Goal: Information Seeking & Learning: Find specific fact

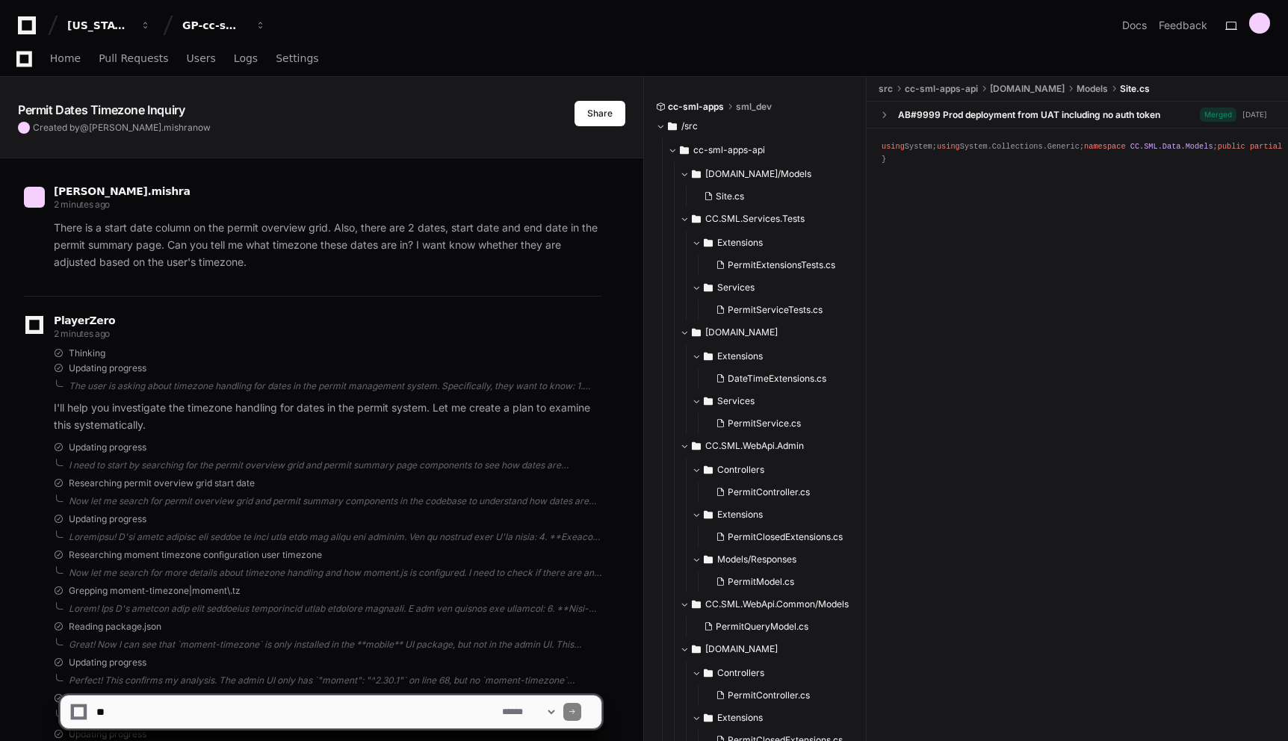
scroll to position [1338, 0]
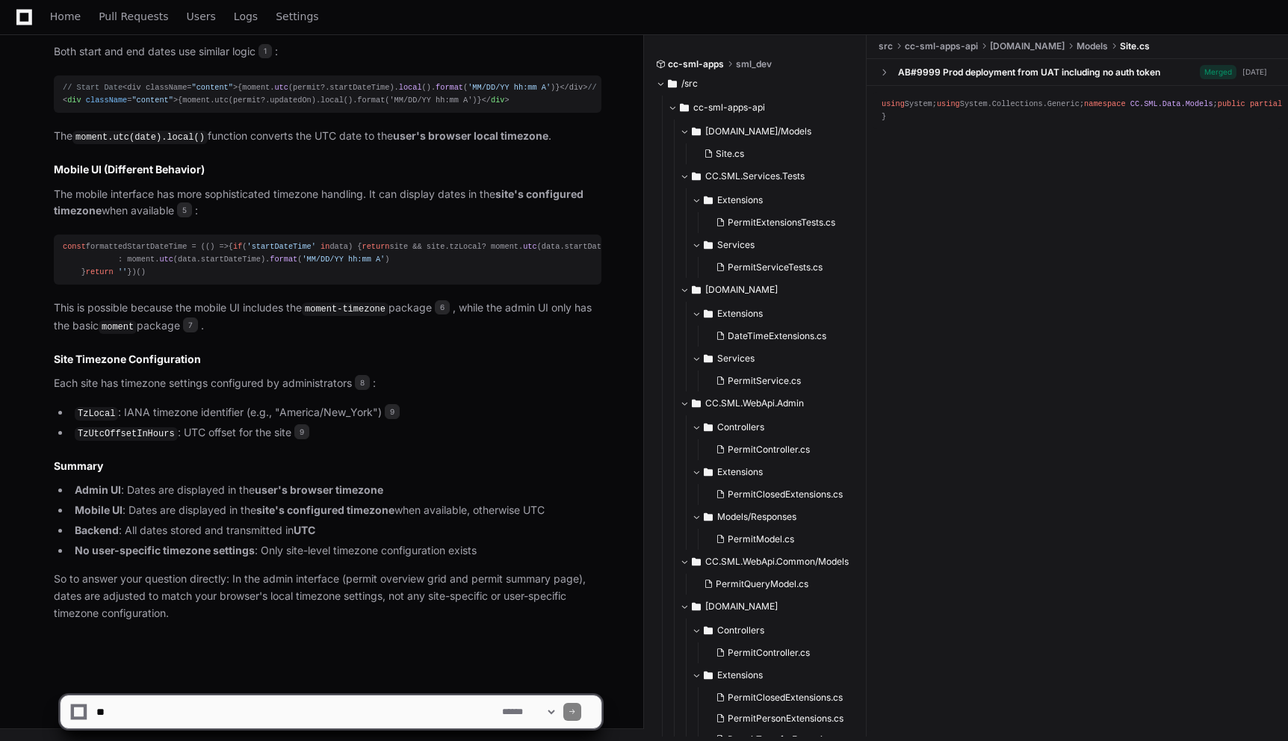
click at [367, 709] on textarea at bounding box center [296, 711] width 406 height 33
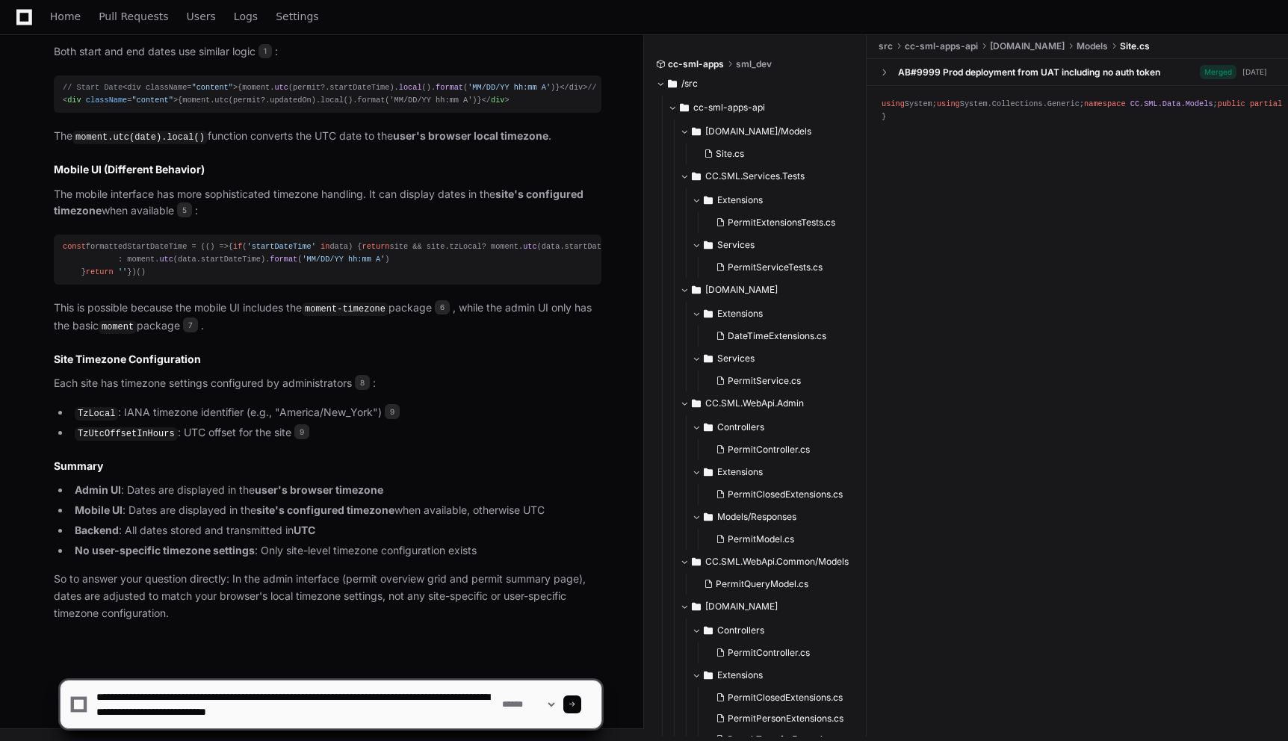
type textarea "**********"
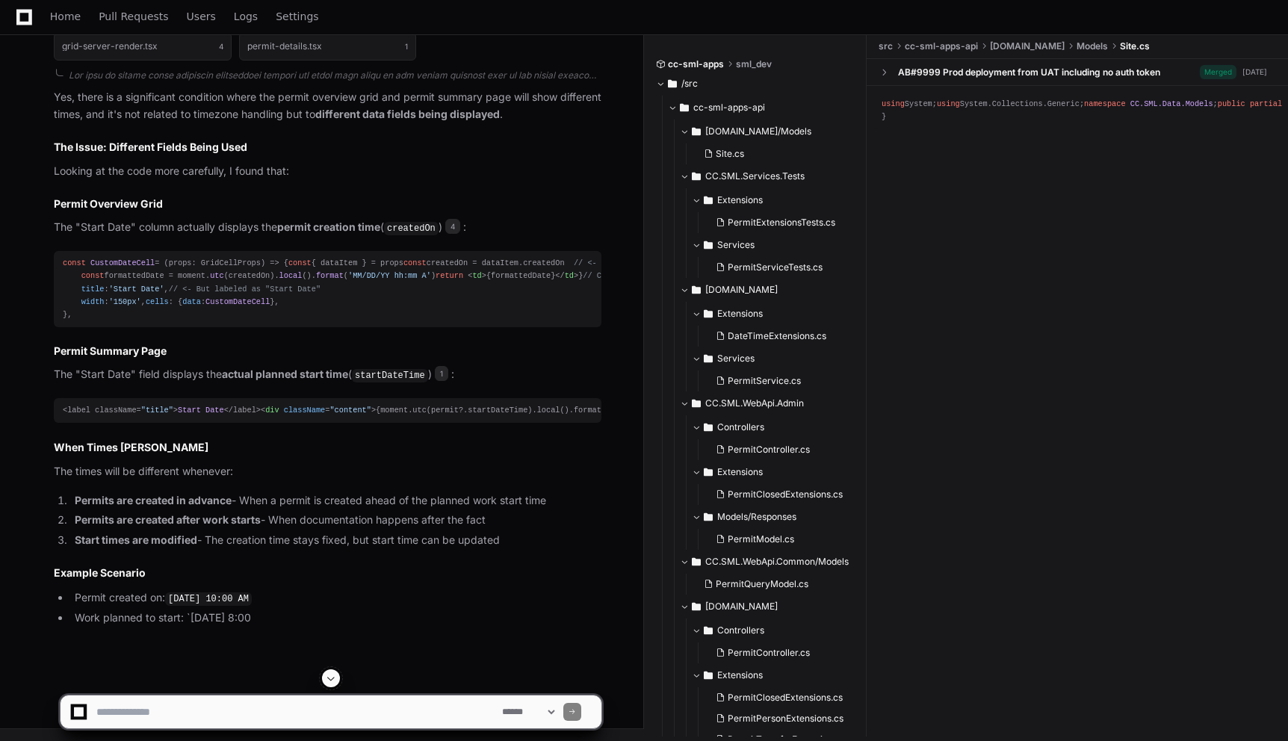
scroll to position [2063, 0]
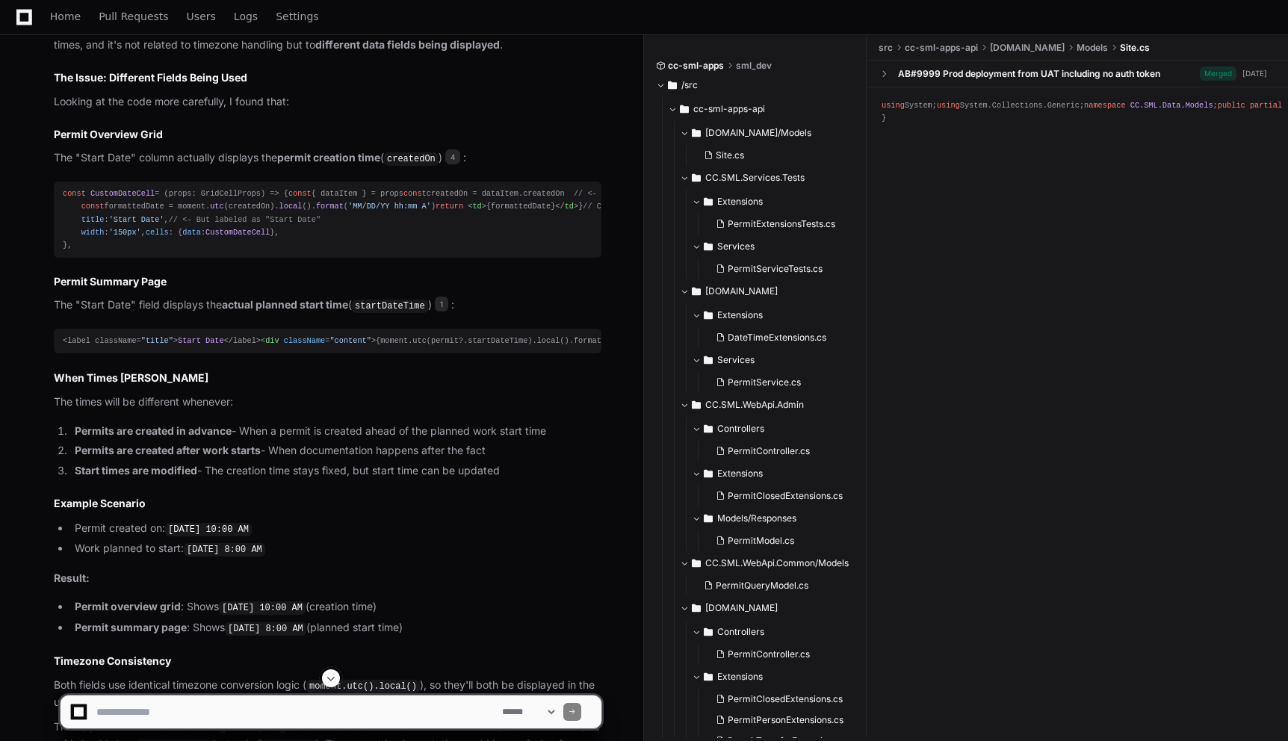
click at [532, 252] on div "const CustomDateCell = ( props: GridCellProps ) => { const { dataItem } = props…" at bounding box center [327, 219] width 529 height 64
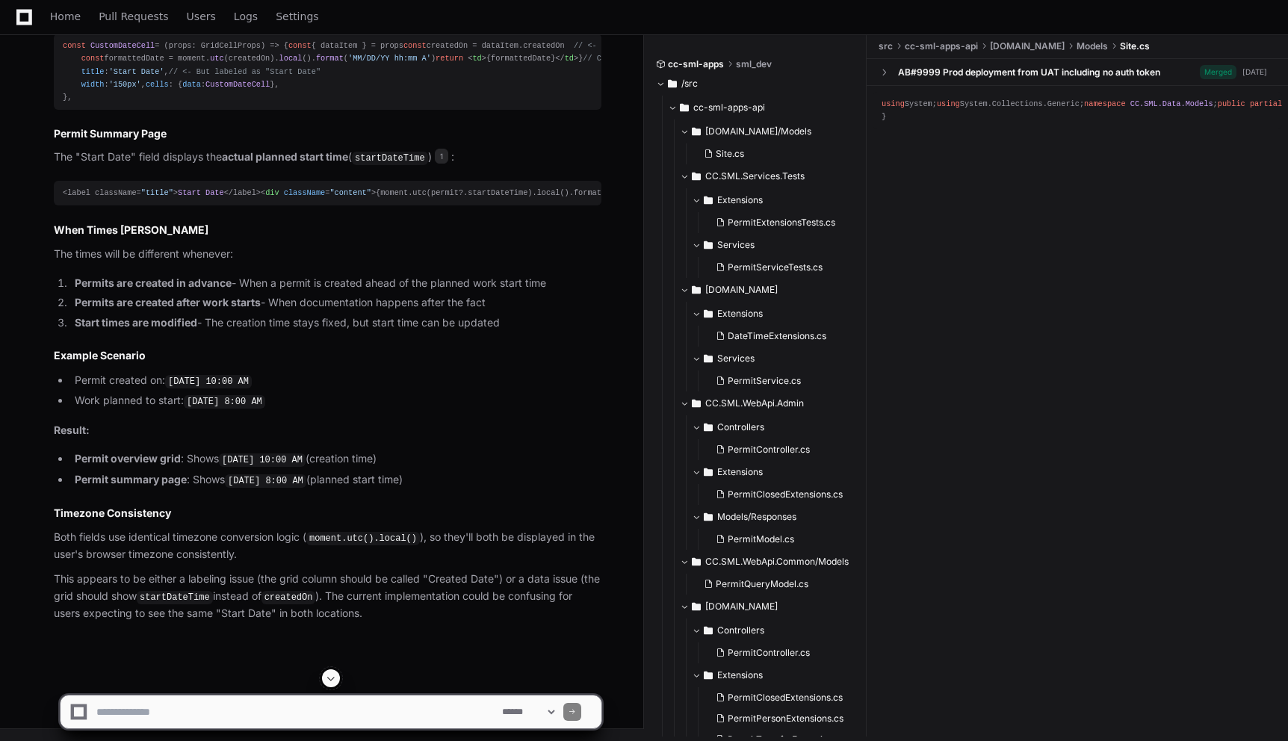
scroll to position [2240, 0]
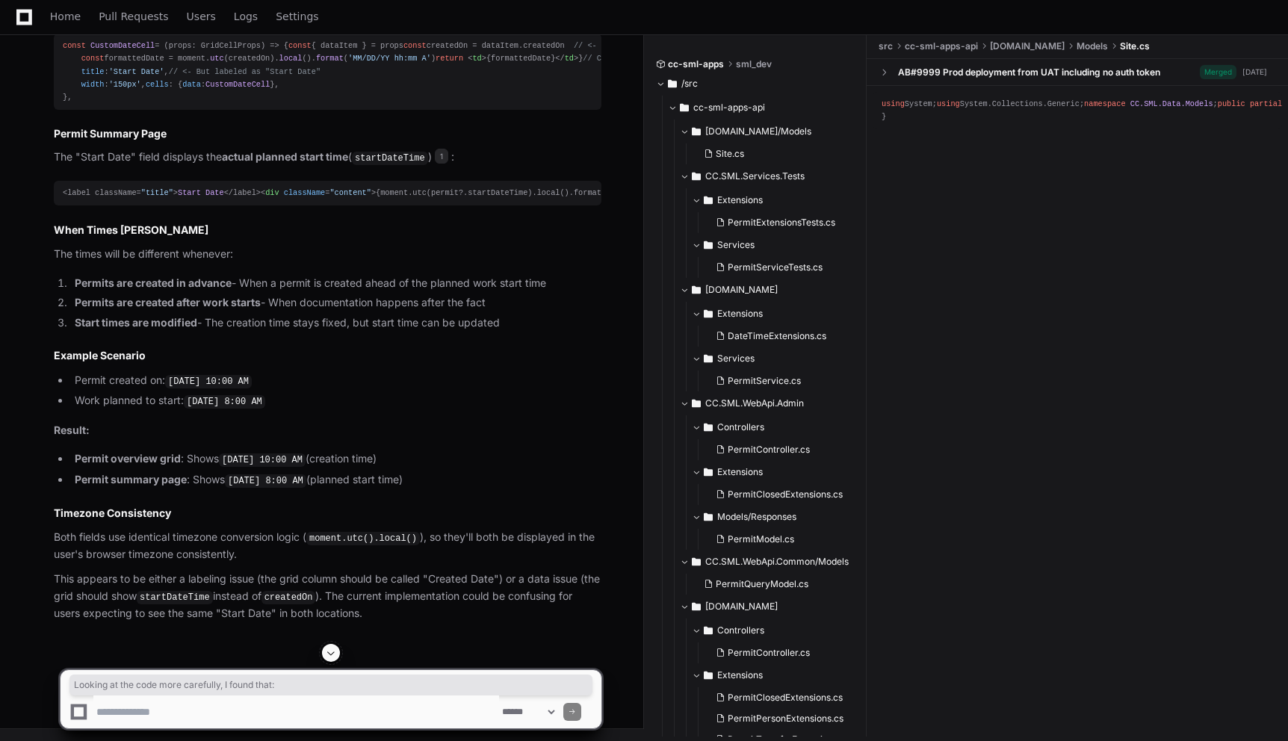
drag, startPoint x: 54, startPoint y: 78, endPoint x: 328, endPoint y: 79, distance: 274.1
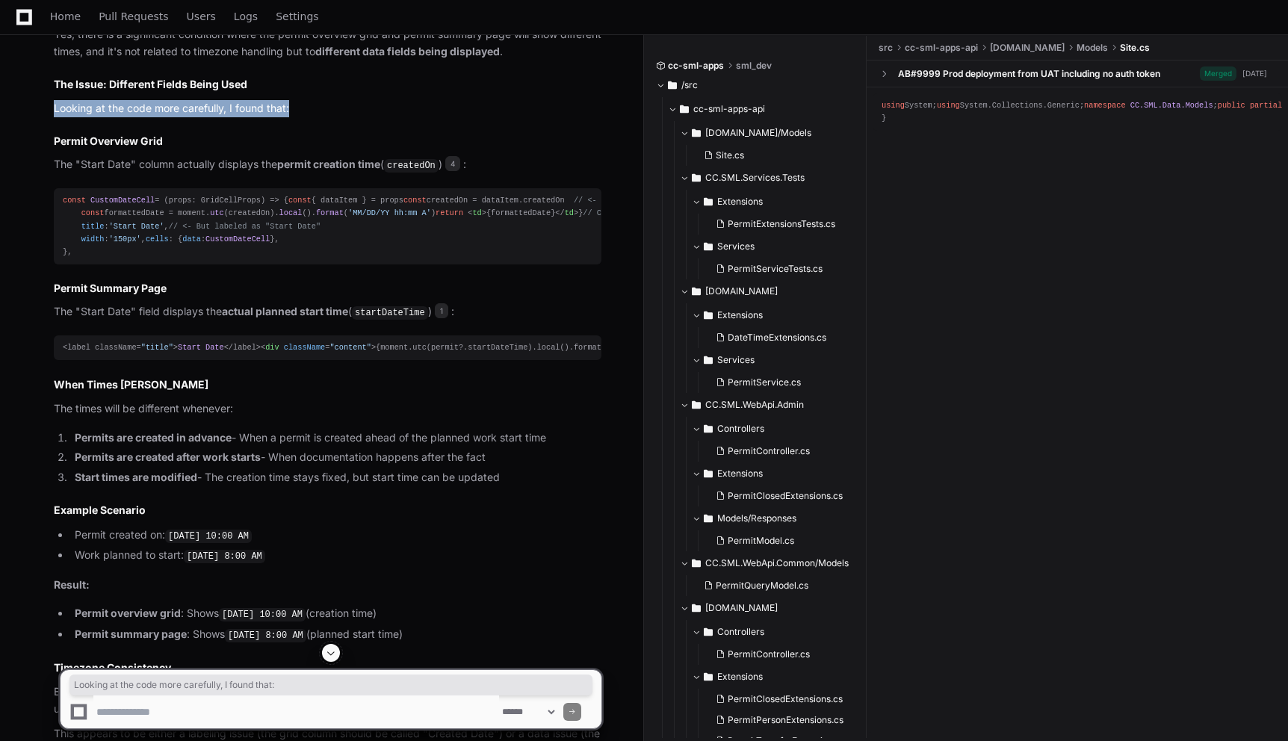
scroll to position [2064, 0]
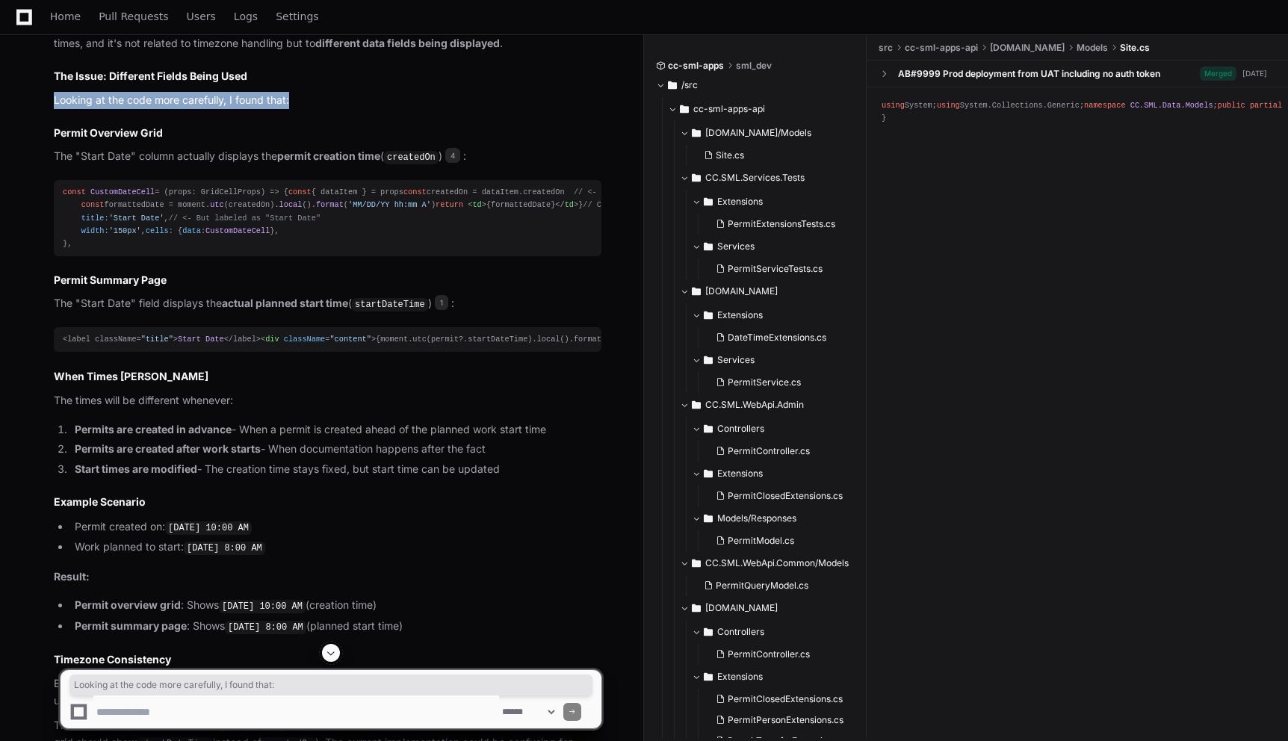
click at [522, 109] on p "Looking at the code more carefully, I found that:" at bounding box center [327, 100] width 547 height 17
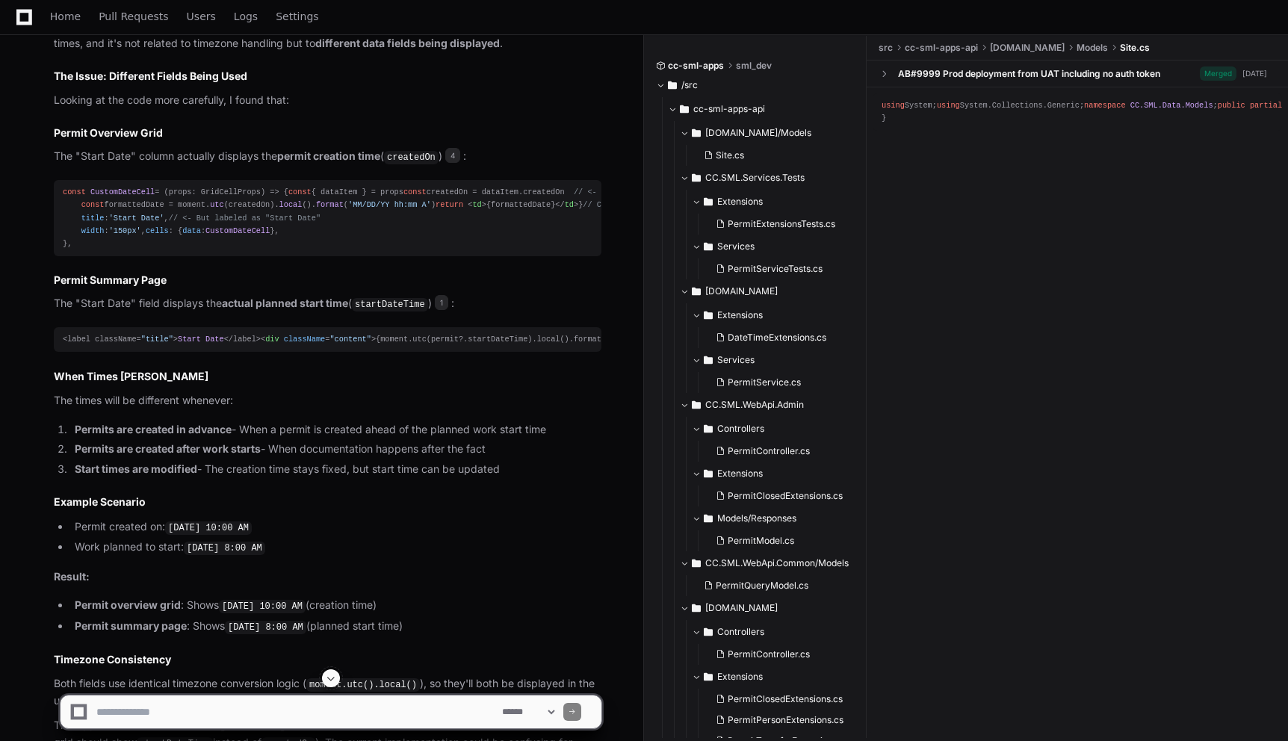
click at [521, 109] on p "Looking at the code more carefully, I found that:" at bounding box center [327, 100] width 547 height 17
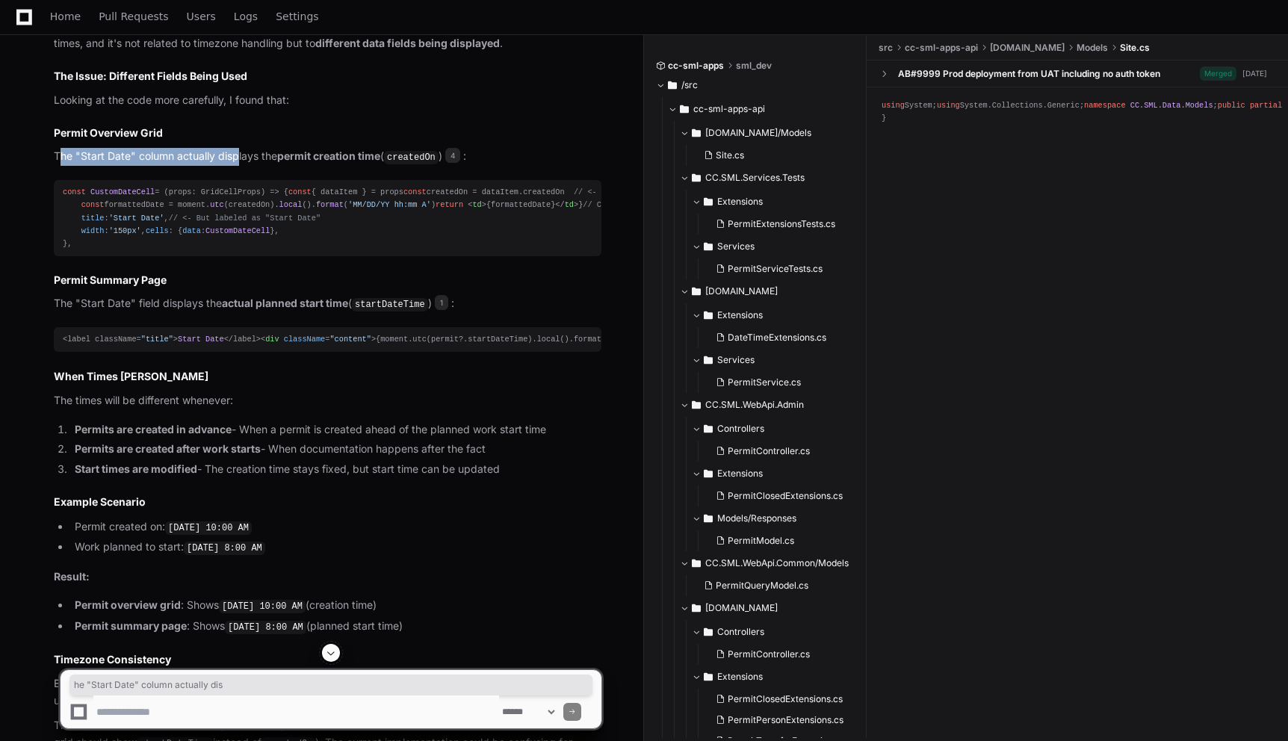
drag, startPoint x: 58, startPoint y: 306, endPoint x: 235, endPoint y: 308, distance: 177.8
click at [235, 166] on p "The "Start Date" column actually displays the permit creation time ( createdOn …" at bounding box center [327, 157] width 547 height 18
drag, startPoint x: 280, startPoint y: 307, endPoint x: 384, endPoint y: 304, distance: 103.9
click at [384, 166] on p "The "Start Date" column actually displays the permit creation time ( createdOn …" at bounding box center [327, 157] width 547 height 18
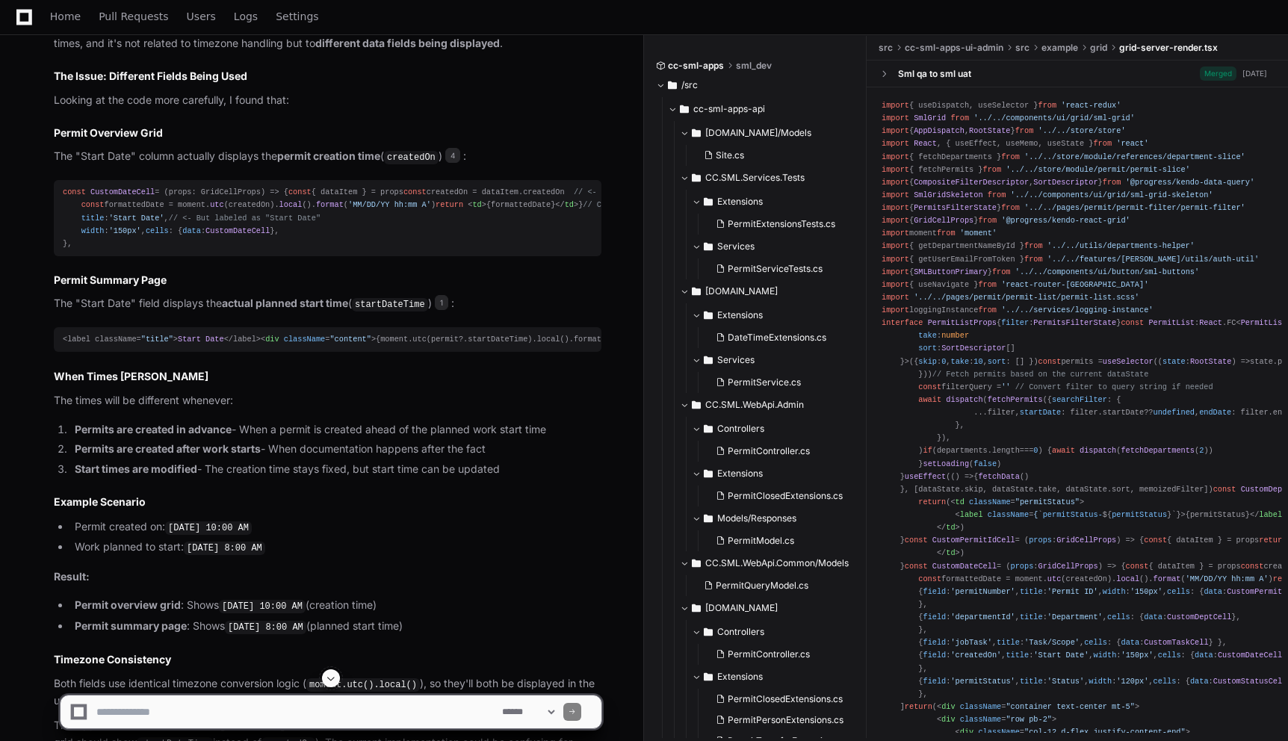
drag, startPoint x: 149, startPoint y: 308, endPoint x: 354, endPoint y: 308, distance: 204.6
click at [354, 166] on p "The "Start Date" column actually displays the permit creation time ( createdOn …" at bounding box center [327, 157] width 547 height 18
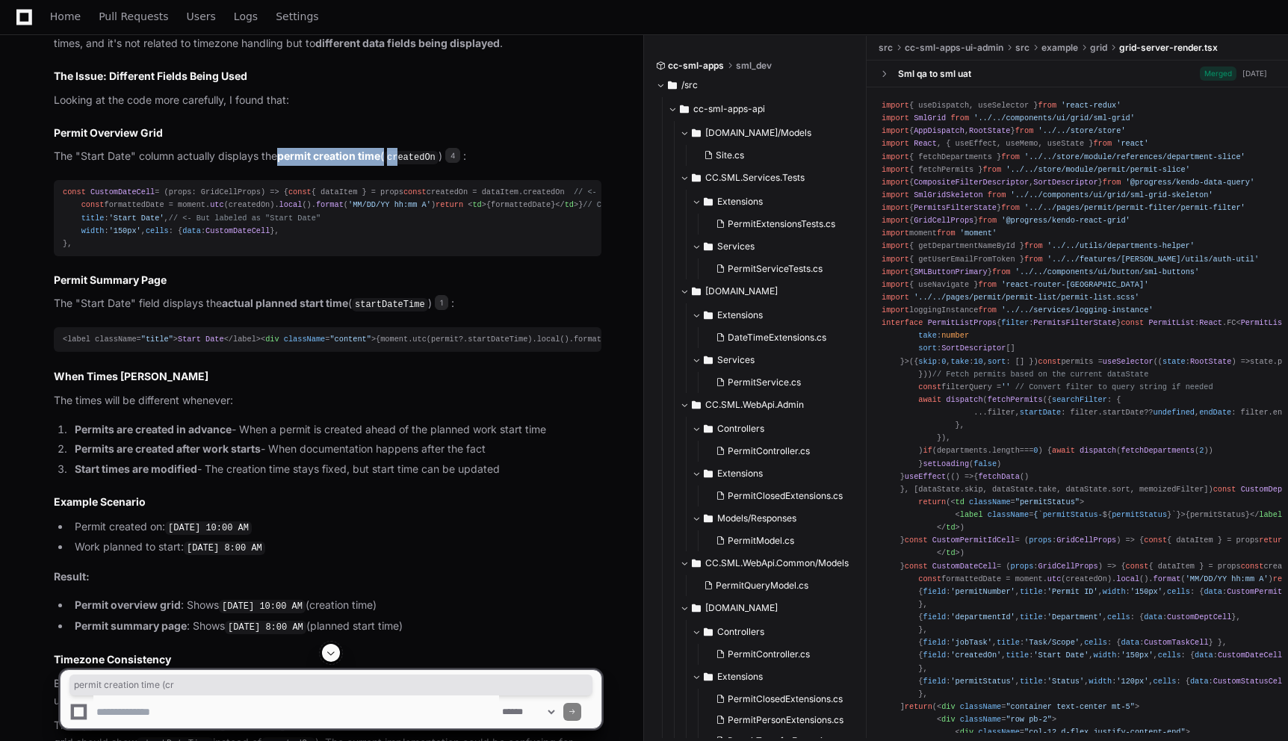
drag, startPoint x: 282, startPoint y: 308, endPoint x: 401, endPoint y: 299, distance: 119.1
click at [401, 166] on p "The "Start Date" column actually displays the permit creation time ( createdOn …" at bounding box center [327, 157] width 547 height 18
click at [397, 250] on div "const CustomDateCell = ( props: GridCellProps ) => { const { dataItem } = props…" at bounding box center [327, 218] width 529 height 64
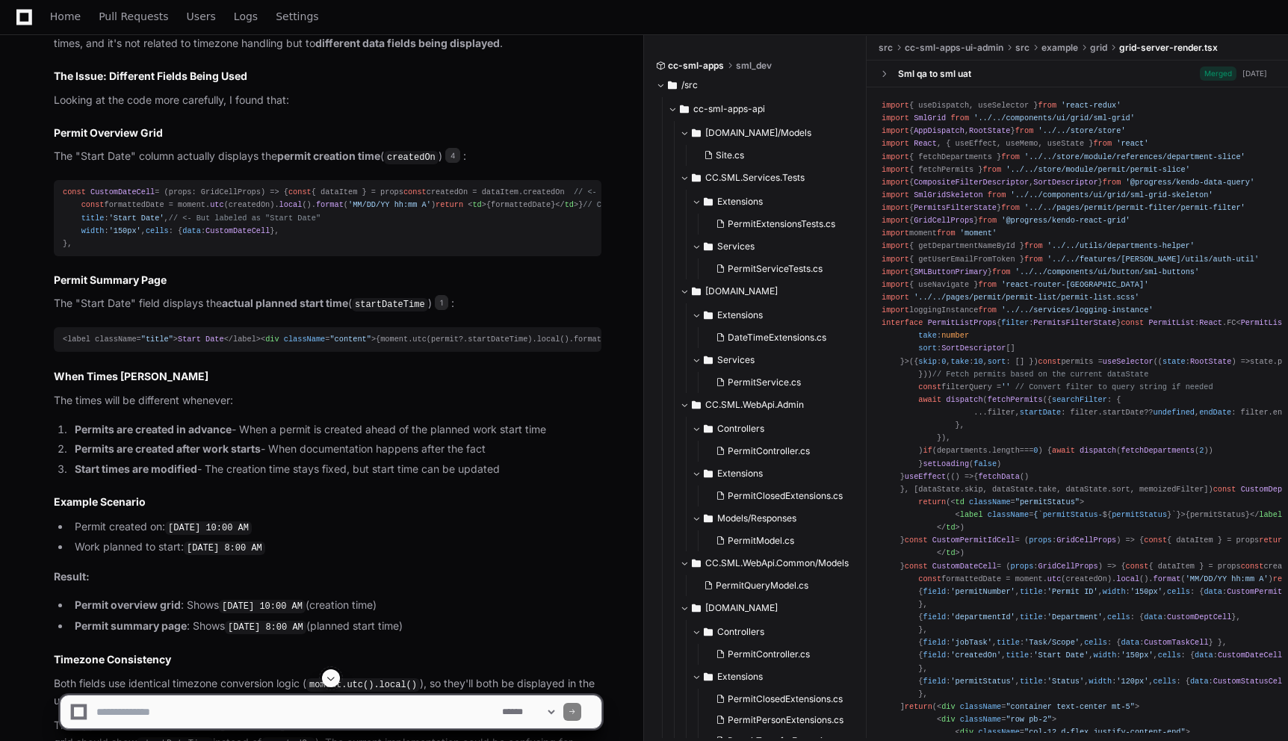
click at [395, 250] on div "const CustomDateCell = ( props: GridCellProps ) => { const { dataItem } = props…" at bounding box center [327, 218] width 529 height 64
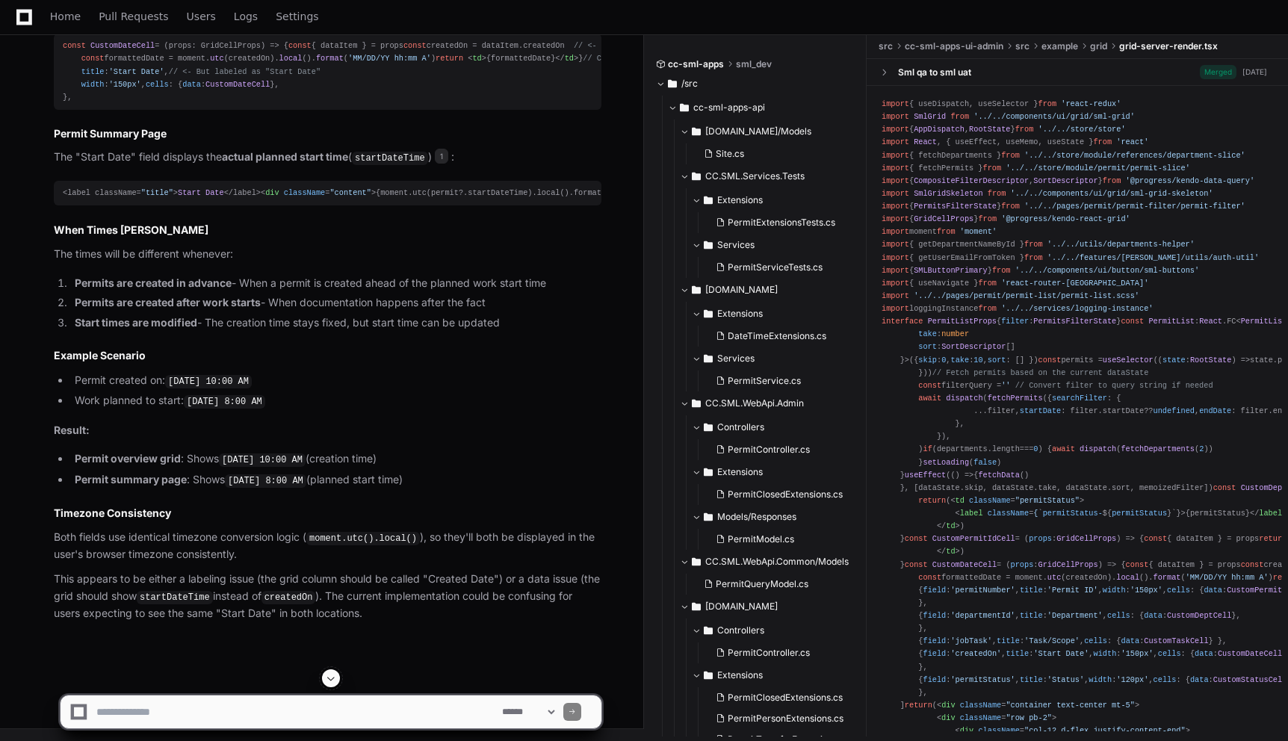
scroll to position [2242, 0]
click at [523, 50] on span "createdOn" at bounding box center [543, 45] width 41 height 9
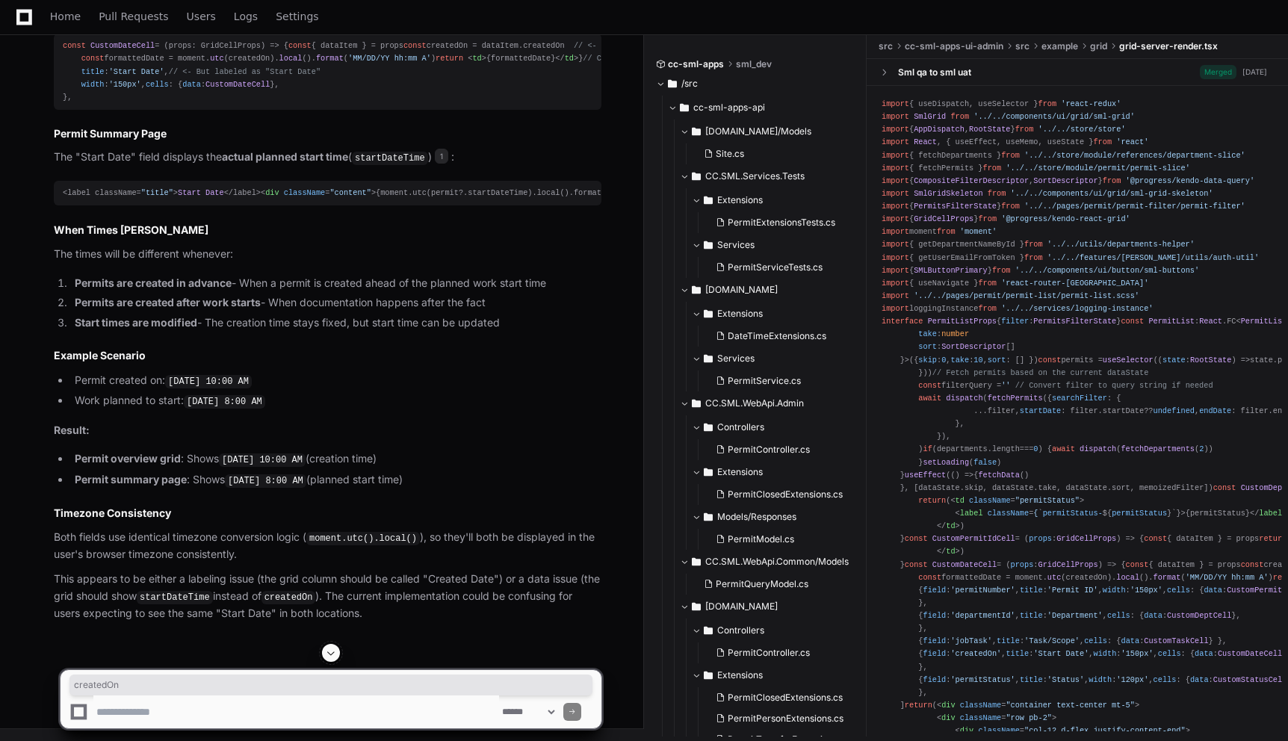
click at [291, 104] on div "const CustomDateCell = ( props: GridCellProps ) => { const { dataItem } = props…" at bounding box center [327, 72] width 529 height 64
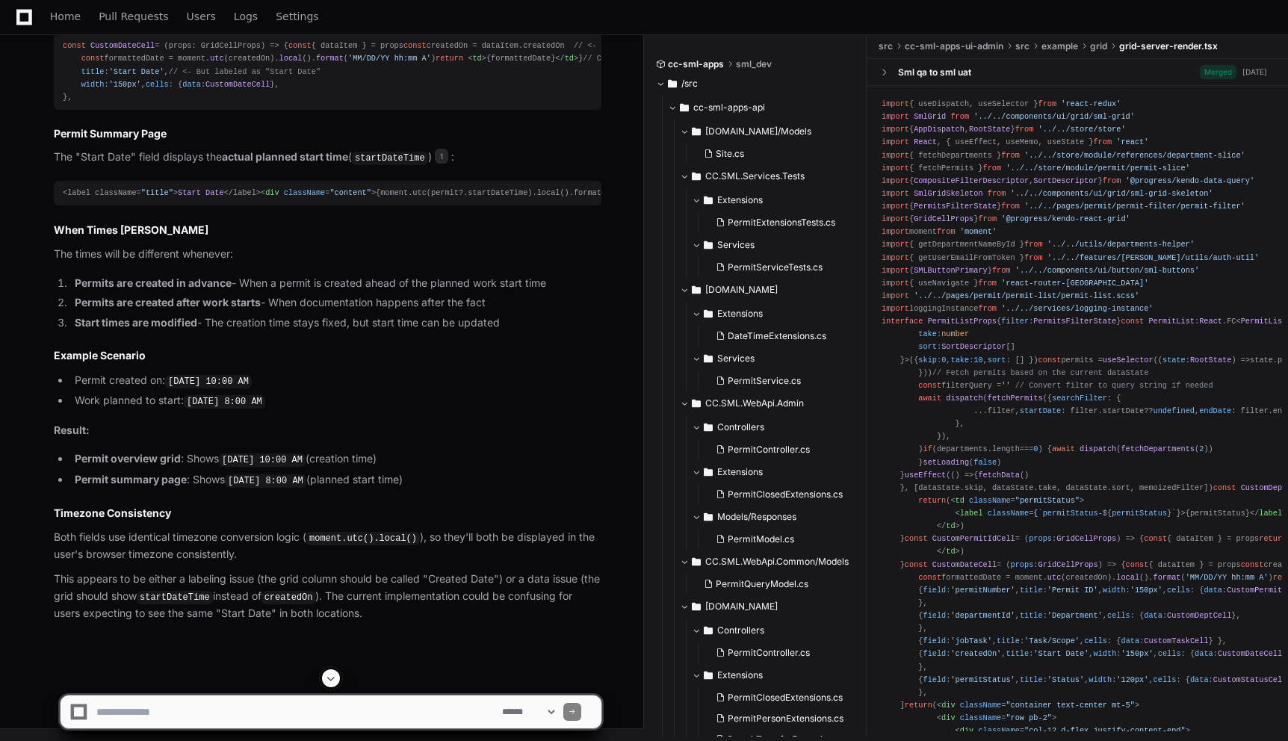
click at [468, 63] on span "< td > {formattedDate} </ td >" at bounding box center [523, 58] width 111 height 9
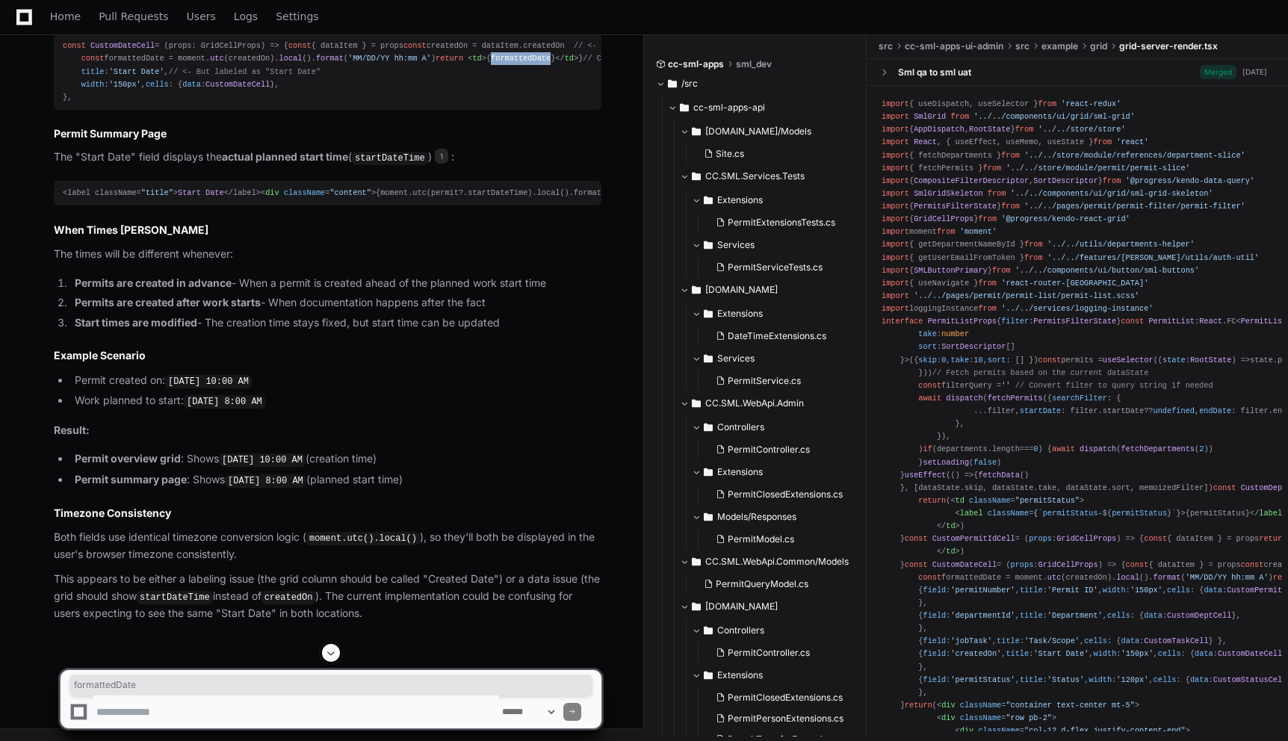
click at [468, 63] on span "< td > {formattedDate} </ td >" at bounding box center [523, 58] width 111 height 9
click at [305, 104] on div "const CustomDateCell = ( props: GridCellProps ) => { const { dataItem } = props…" at bounding box center [327, 72] width 529 height 64
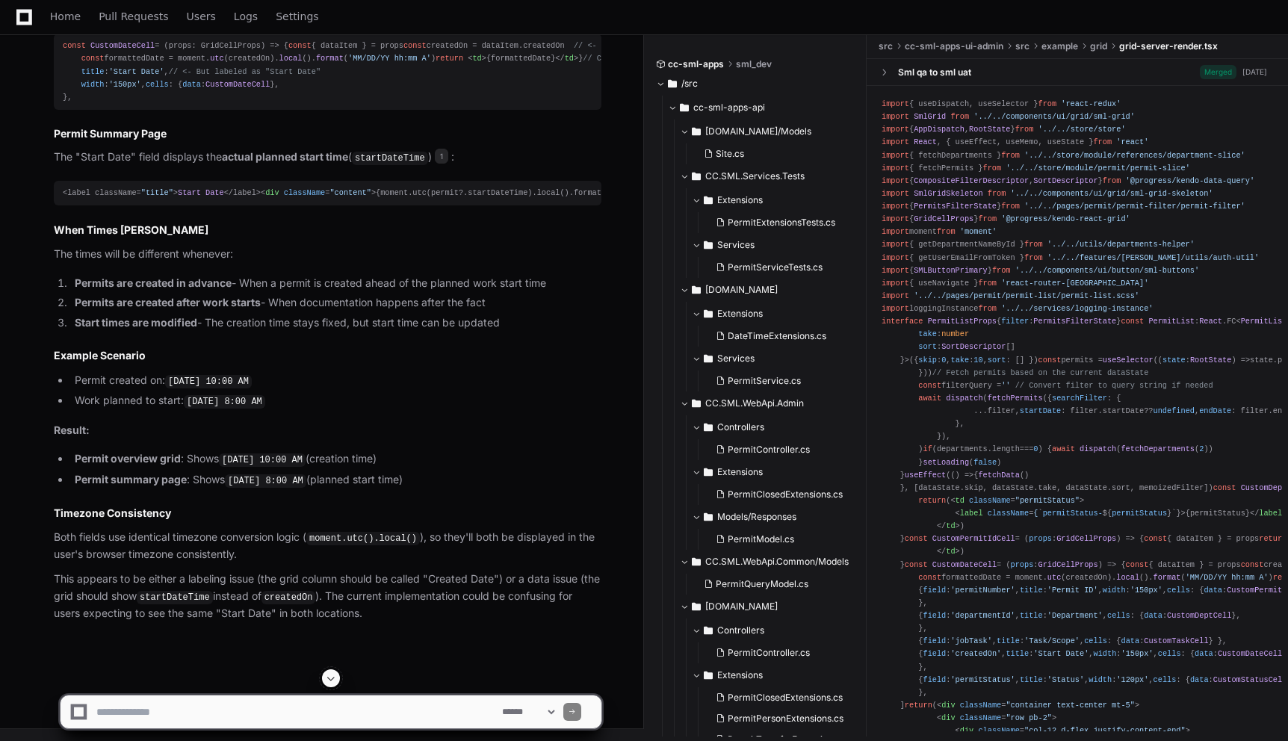
scroll to position [2292, 0]
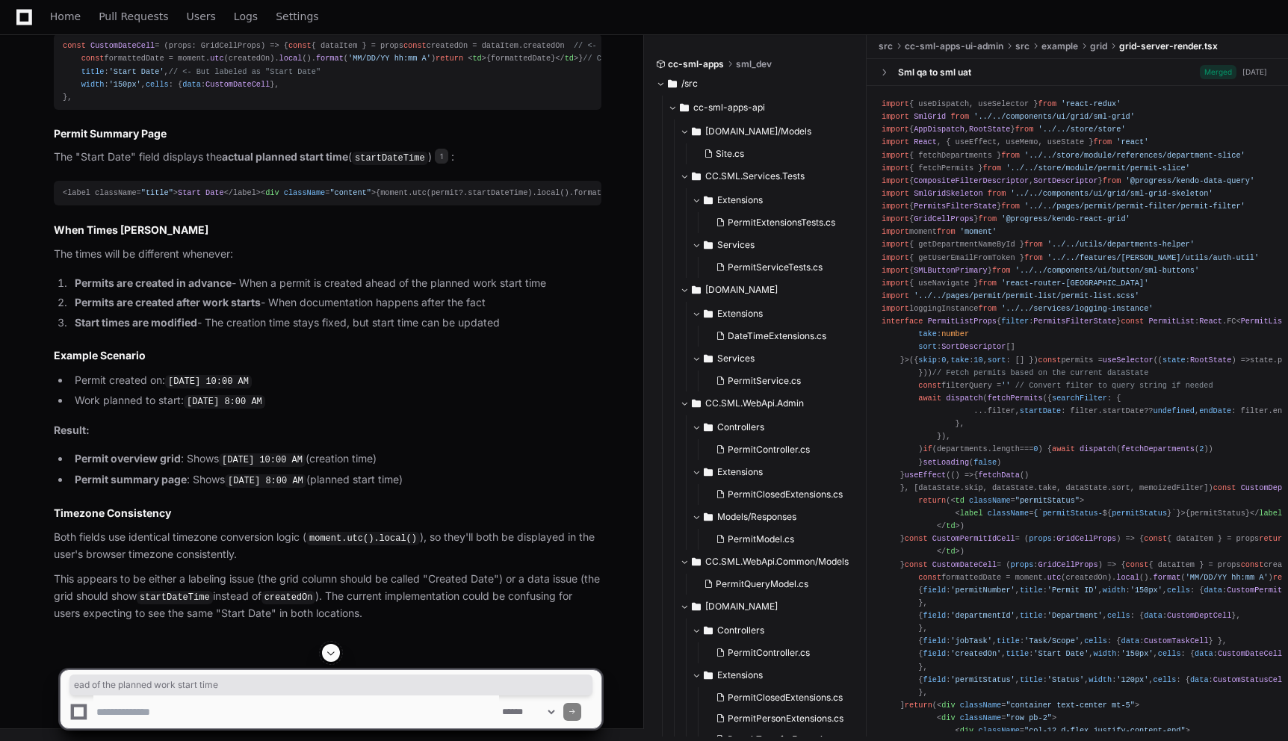
drag, startPoint x: 556, startPoint y: 502, endPoint x: 388, endPoint y: 501, distance: 168.0
click at [386, 292] on li "Permits are created in advance - When a permit is created ahead of the planned …" at bounding box center [335, 283] width 531 height 17
drag, startPoint x: 271, startPoint y: 529, endPoint x: 376, endPoint y: 532, distance: 104.6
click at [376, 311] on li "Permits are created after work starts - When documentation happens after the fa…" at bounding box center [335, 302] width 531 height 17
click at [416, 562] on article "Yes, there is a significant condition where the permit overview grid and permit…" at bounding box center [327, 247] width 547 height 751
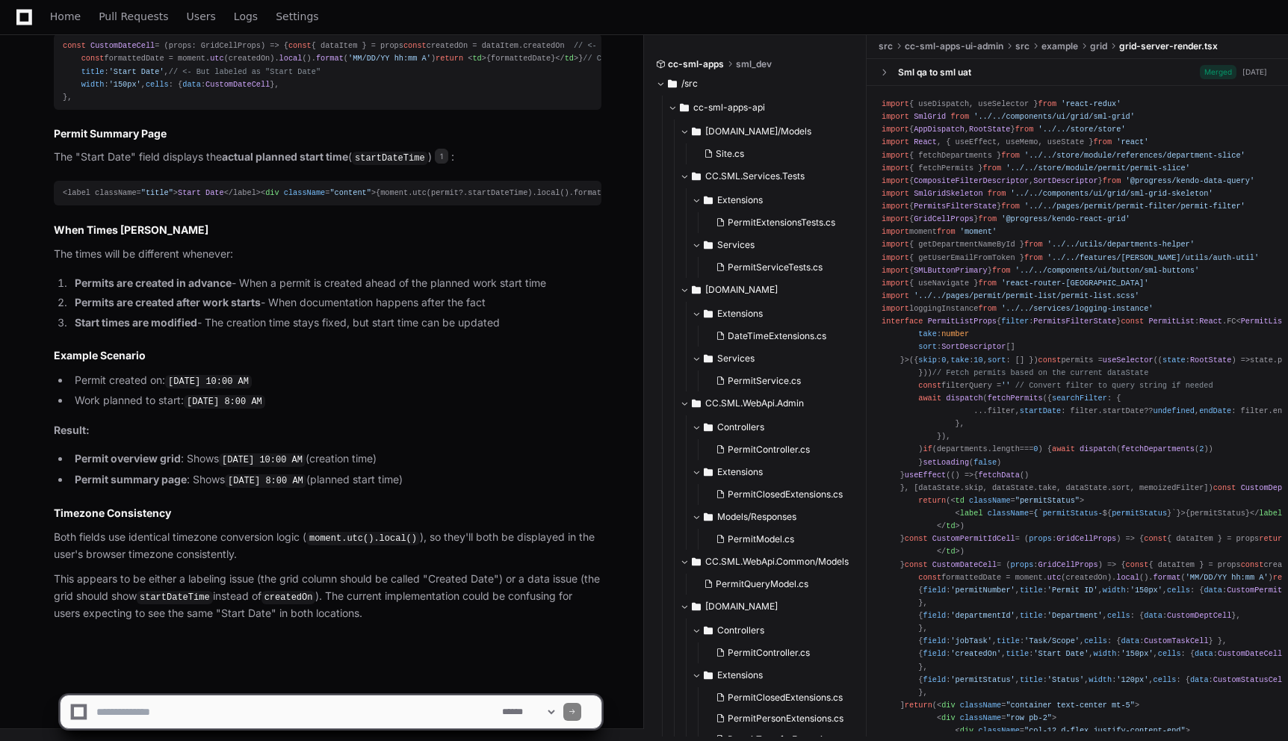
scroll to position [2510, 0]
click at [430, 388] on li "Permit created on: [DATE] 10:00 AM" at bounding box center [335, 381] width 531 height 18
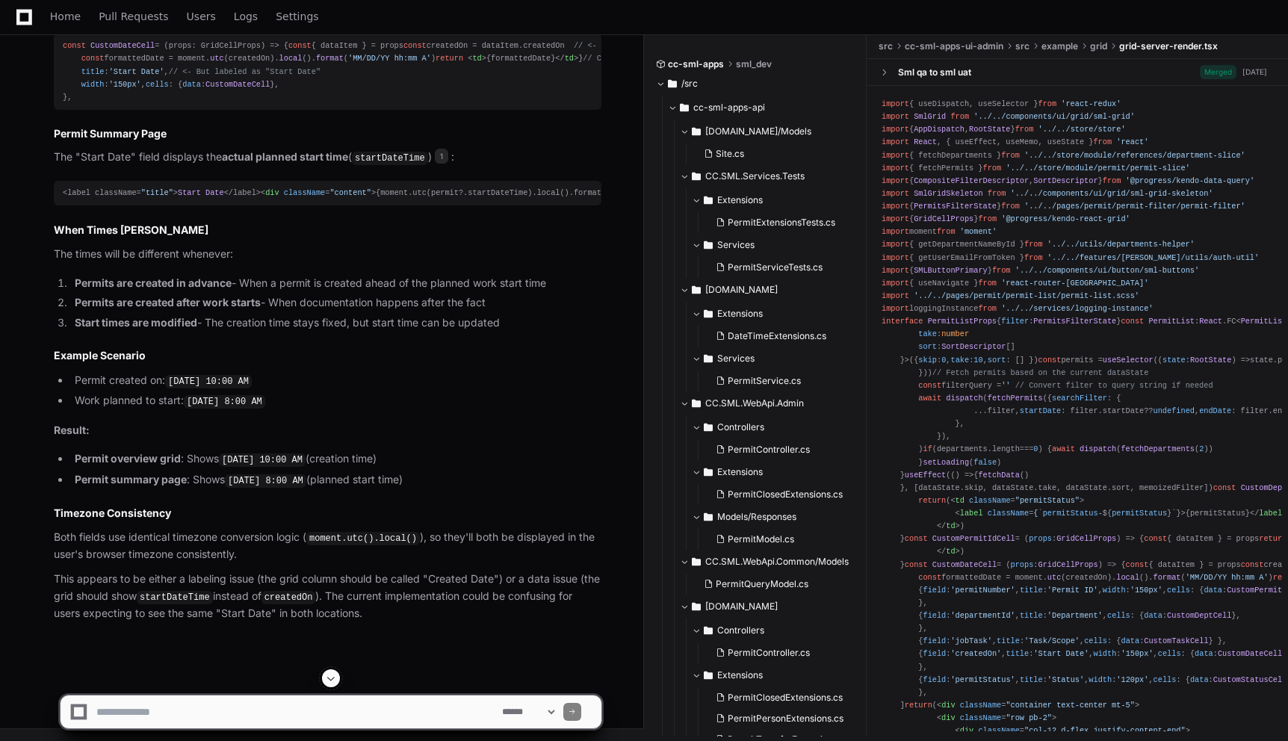
click at [272, 710] on textarea at bounding box center [296, 711] width 406 height 33
click at [378, 292] on li "Permits are created in advance - When a permit is created ahead of the planned …" at bounding box center [335, 283] width 531 height 17
click at [217, 716] on textarea at bounding box center [296, 711] width 406 height 33
click at [263, 712] on textarea at bounding box center [296, 711] width 406 height 33
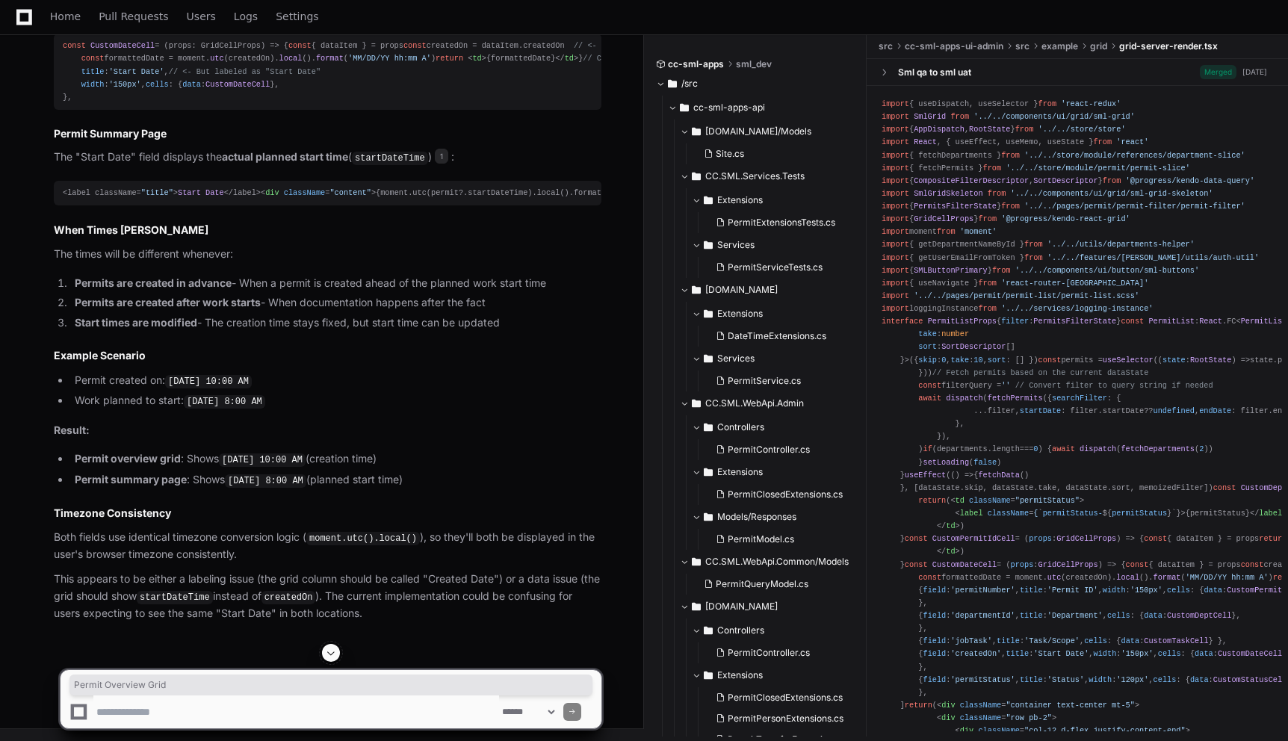
drag, startPoint x: 55, startPoint y: 119, endPoint x: 184, endPoint y: 119, distance: 128.5
click at [424, 104] on div "const CustomDateCell = ( props: GridCellProps ) => { const { dataItem } = props…" at bounding box center [327, 72] width 529 height 64
drag, startPoint x: 55, startPoint y: 116, endPoint x: 199, endPoint y: 116, distance: 144.1
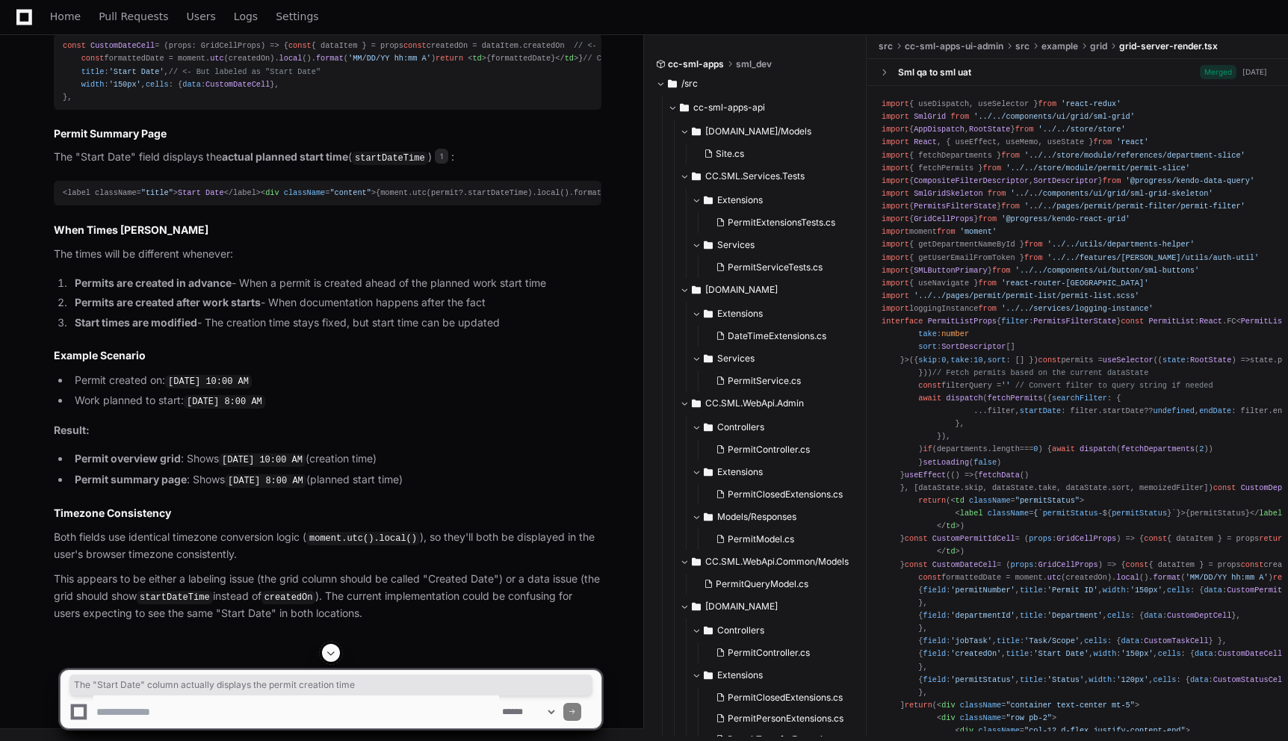
drag, startPoint x: 53, startPoint y: 135, endPoint x: 381, endPoint y: 140, distance: 327.9
click at [381, 19] on p "The "Start Date" column actually displays the permit creation time ( createdOn …" at bounding box center [327, 10] width 547 height 18
click at [479, 104] on div "const CustomDateCell = ( props: GridCellProps ) => { const { dataItem } = props…" at bounding box center [327, 72] width 529 height 64
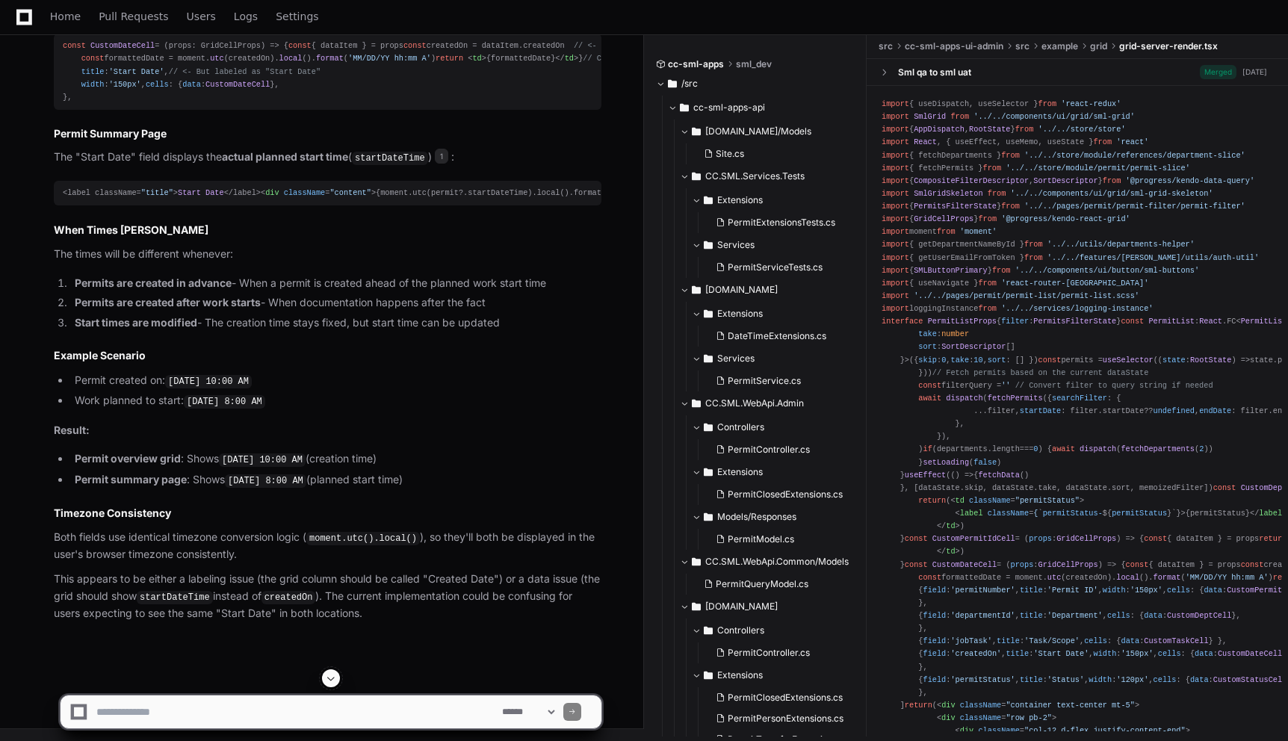
click at [485, 104] on div "const CustomDateCell = ( props: GridCellProps ) => { const { dataItem } = props…" at bounding box center [327, 72] width 529 height 64
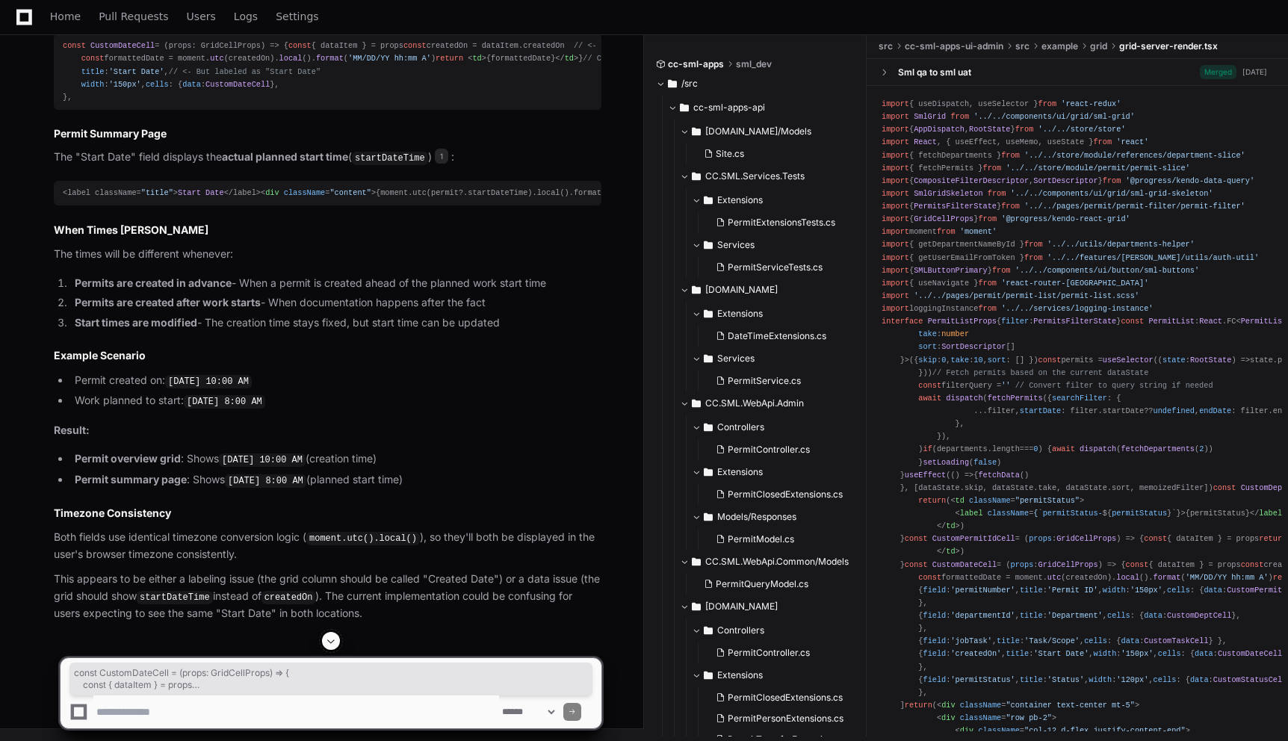
drag, startPoint x: 62, startPoint y: 174, endPoint x: 166, endPoint y: 351, distance: 205.2
click at [166, 110] on pre "const CustomDateCell = ( props: GridCellProps ) => { const { dataItem } = props…" at bounding box center [327, 72] width 547 height 76
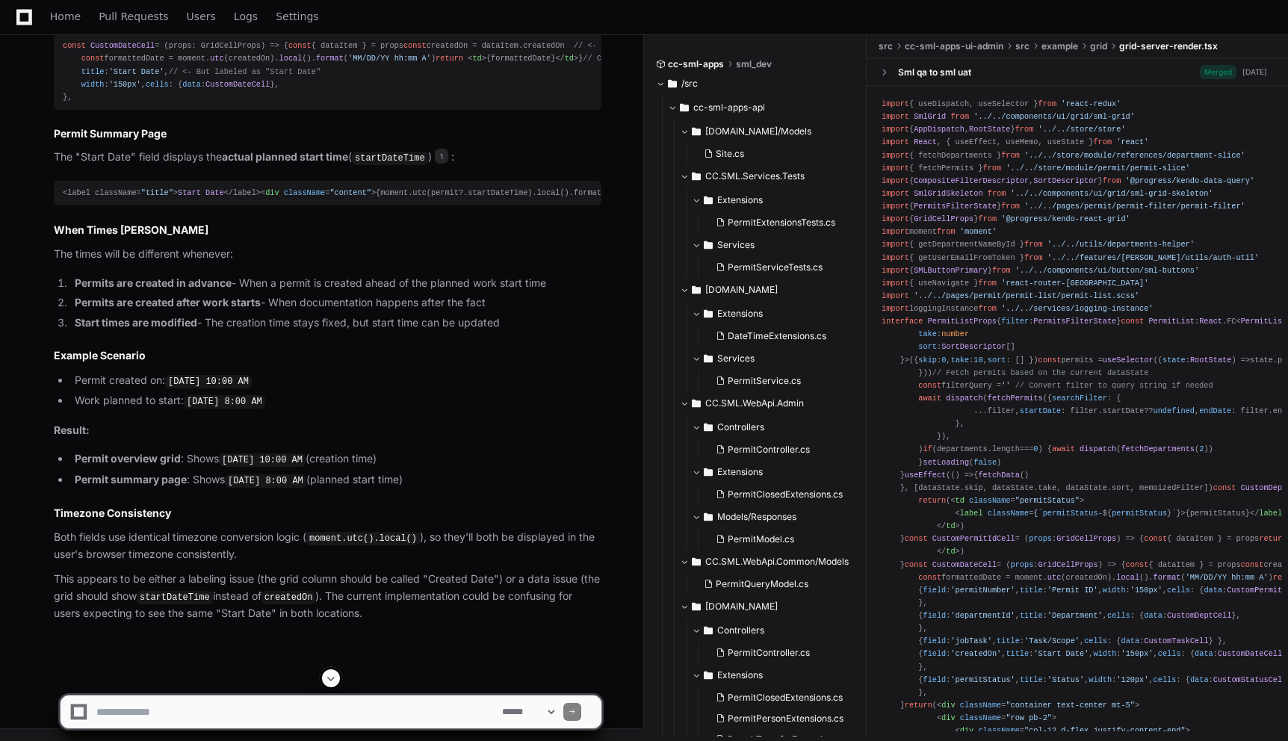
click at [278, 104] on div "const CustomDateCell = ( props: GridCellProps ) => { const { dataItem } = props…" at bounding box center [327, 72] width 529 height 64
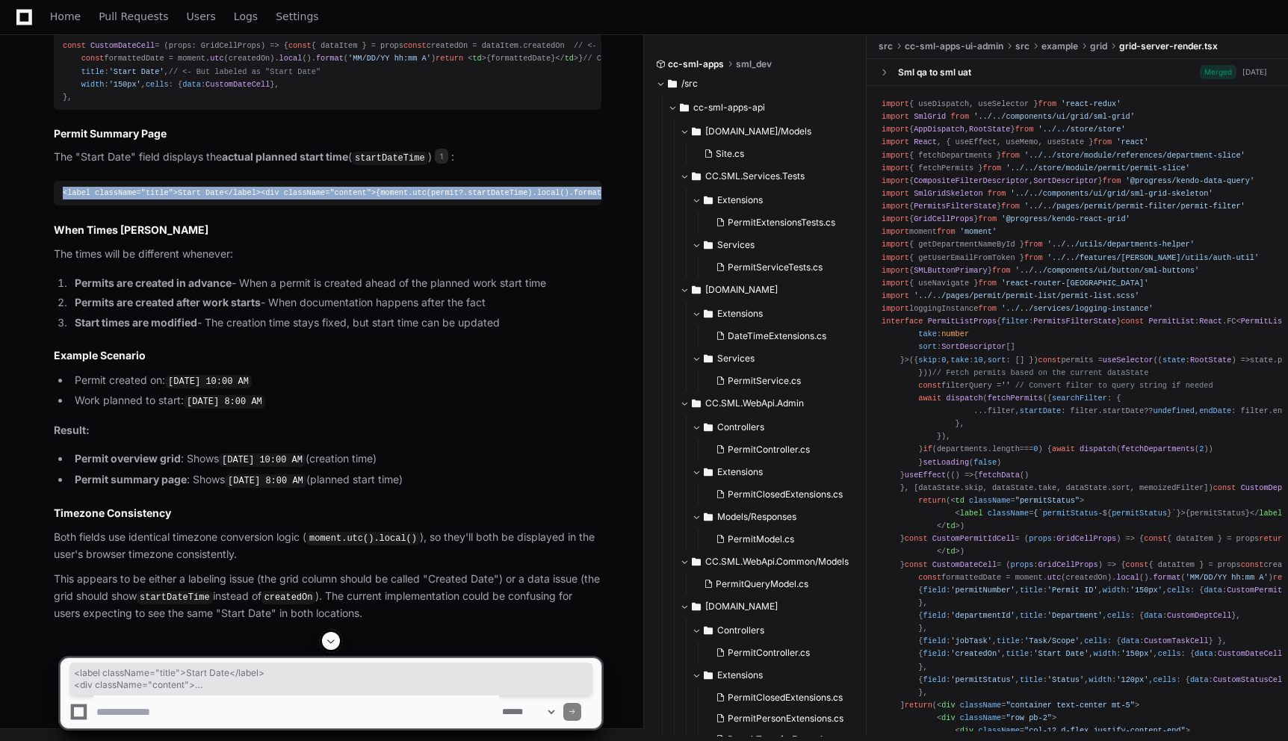
drag, startPoint x: 60, startPoint y: 343, endPoint x: 161, endPoint y: 385, distance: 109.8
click at [161, 205] on pre "<label className= "title" > Start Date </label> < div className = "content" > {…" at bounding box center [327, 193] width 547 height 25
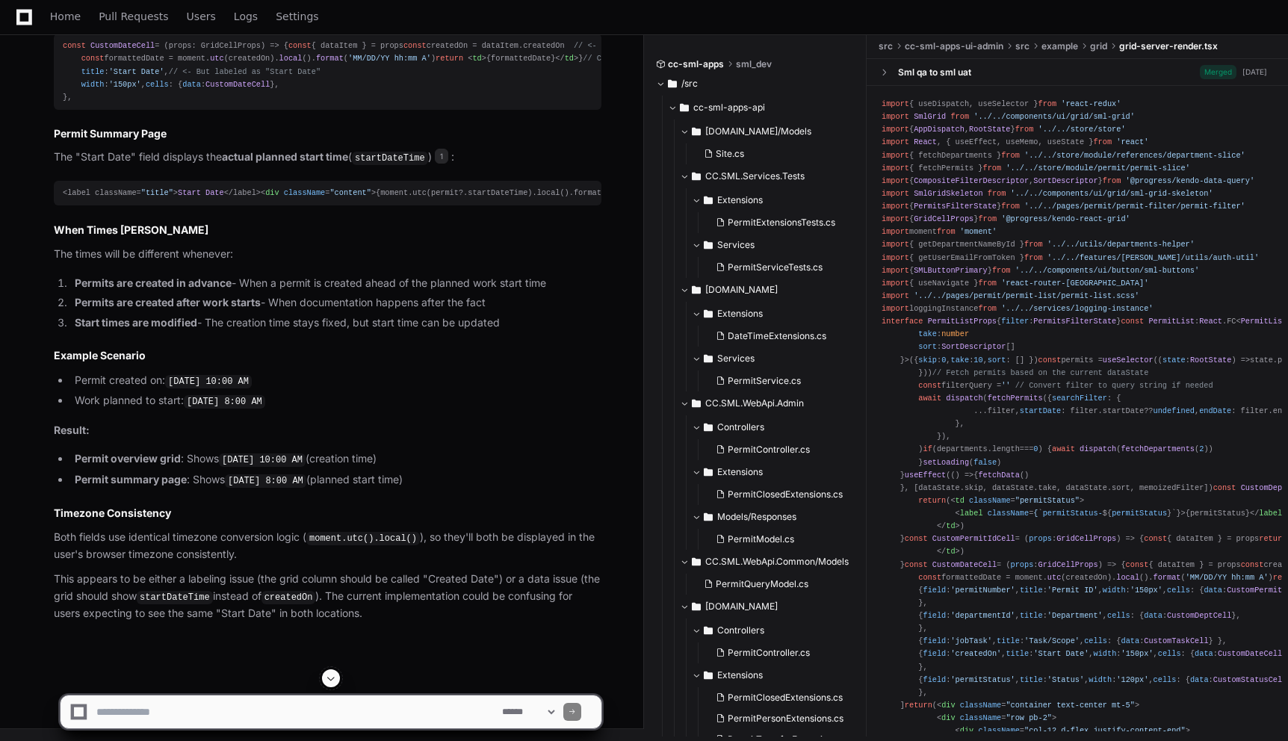
click at [223, 295] on article "Yes, there is a significant condition where the permit overview grid and permit…" at bounding box center [327, 247] width 547 height 751
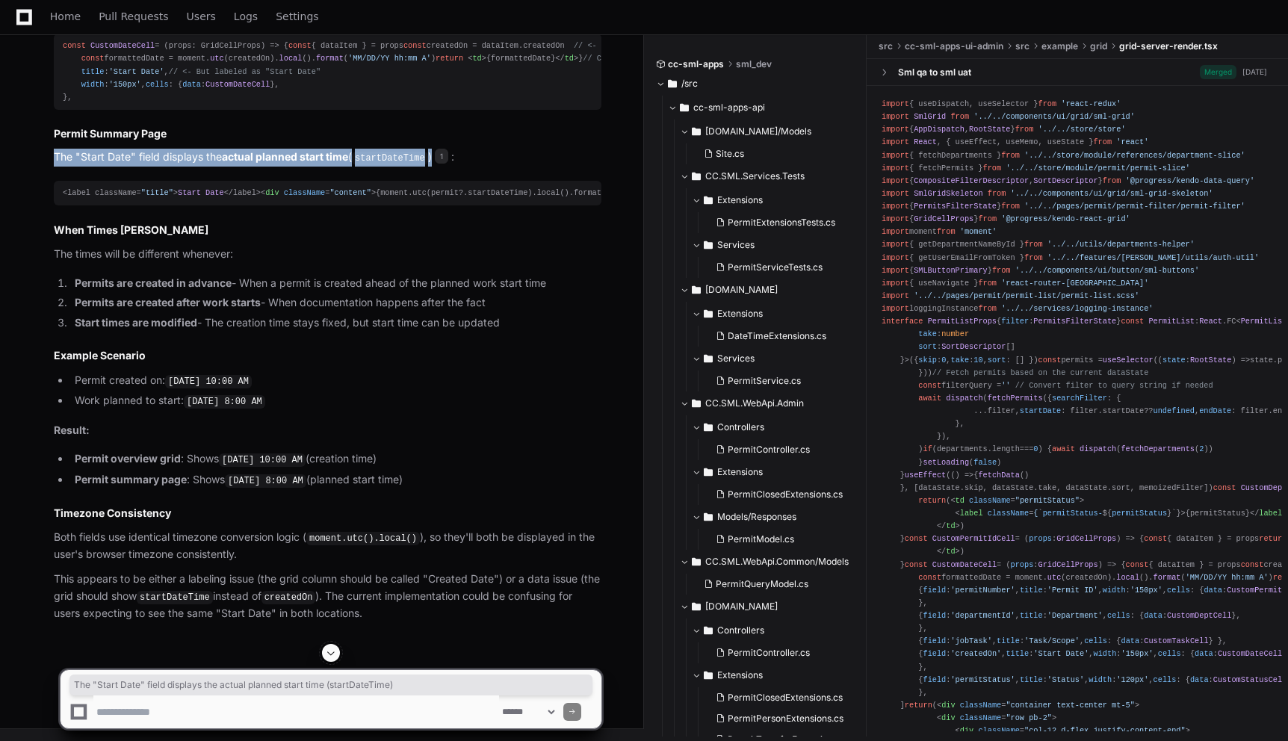
drag, startPoint x: 54, startPoint y: 310, endPoint x: 435, endPoint y: 312, distance: 380.9
click at [436, 167] on p "The "Start Date" field displays the actual planned start time ( startDateTime )…" at bounding box center [327, 158] width 547 height 18
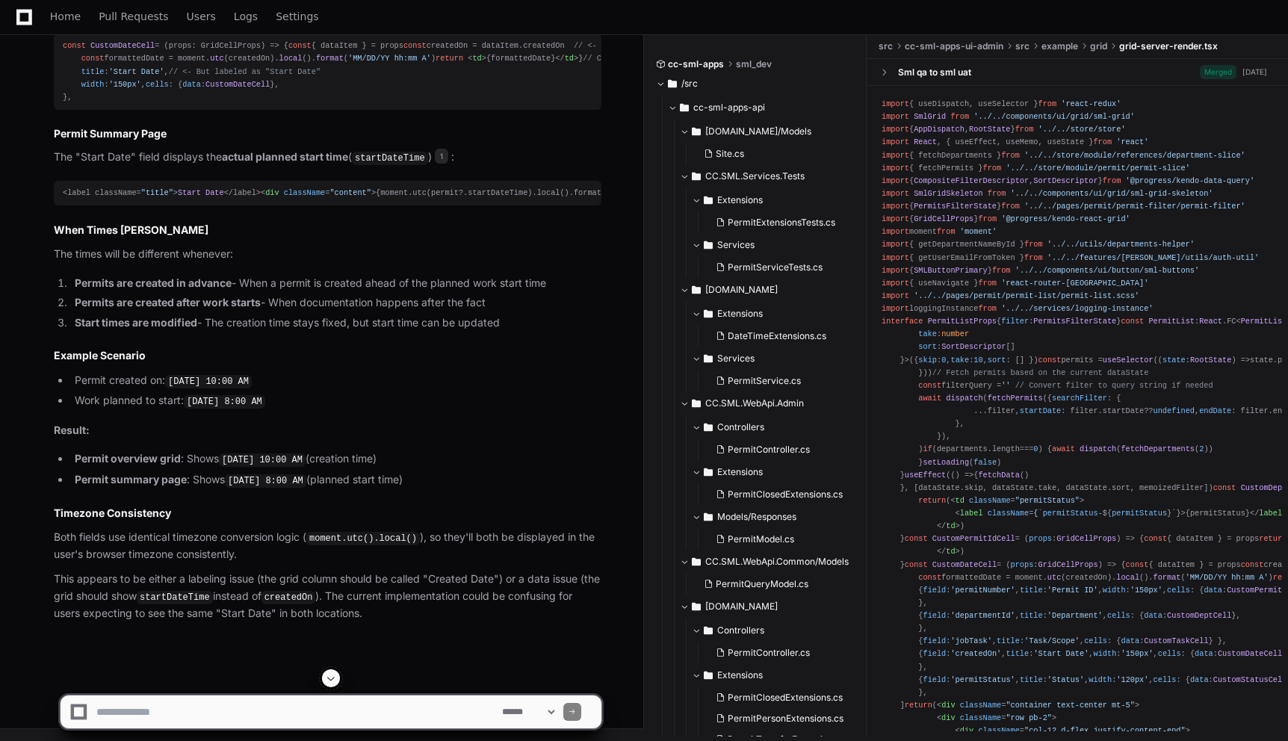
click at [499, 199] on div "<label className= "title" > Start Date </label> < div className = "content" > {…" at bounding box center [327, 193] width 529 height 13
click at [358, 104] on div "const CustomDateCell = ( props: GridCellProps ) => { const { dataItem } = props…" at bounding box center [327, 72] width 529 height 64
click at [361, 104] on div "const CustomDateCell = ( props: GridCellProps ) => { const { dataItem } = props…" at bounding box center [327, 72] width 529 height 64
click at [376, 104] on div "const CustomDateCell = ( props: GridCellProps ) => { const { dataItem } = props…" at bounding box center [327, 72] width 529 height 64
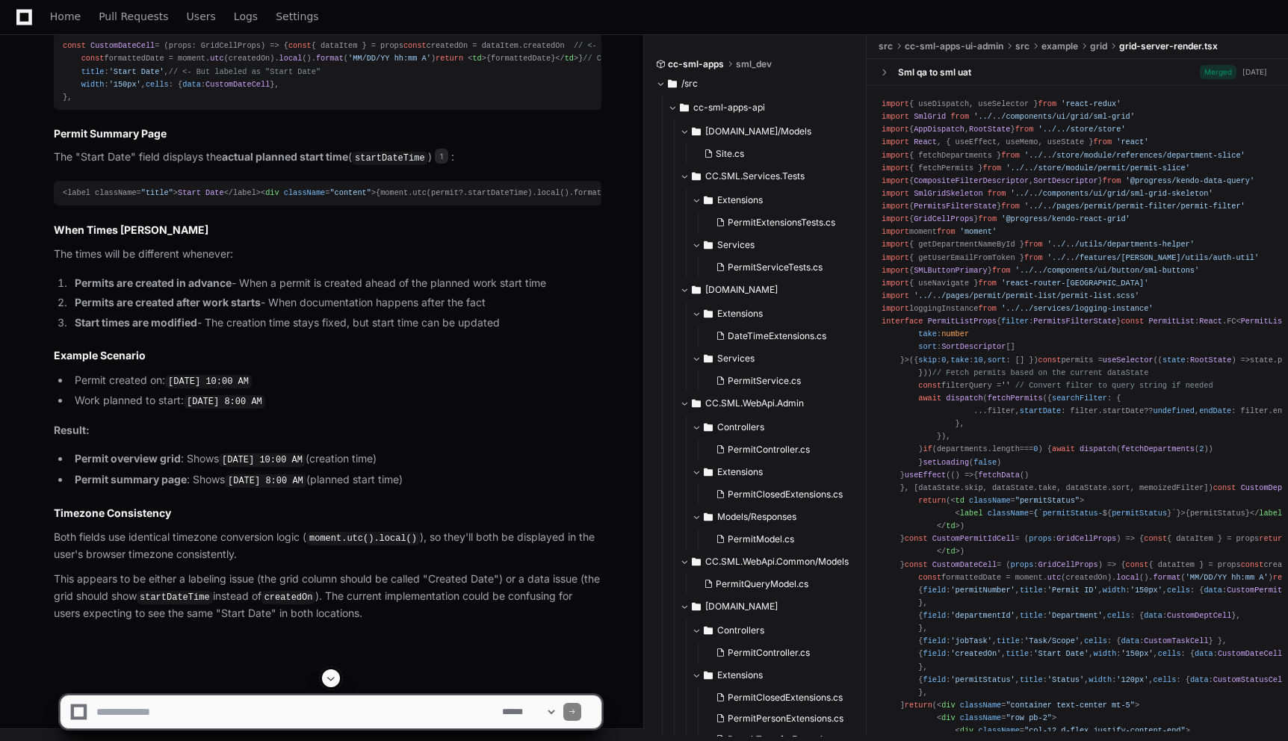
click at [379, 104] on div "const CustomDateCell = ( props: GridCellProps ) => { const { dataItem } = props…" at bounding box center [327, 72] width 529 height 64
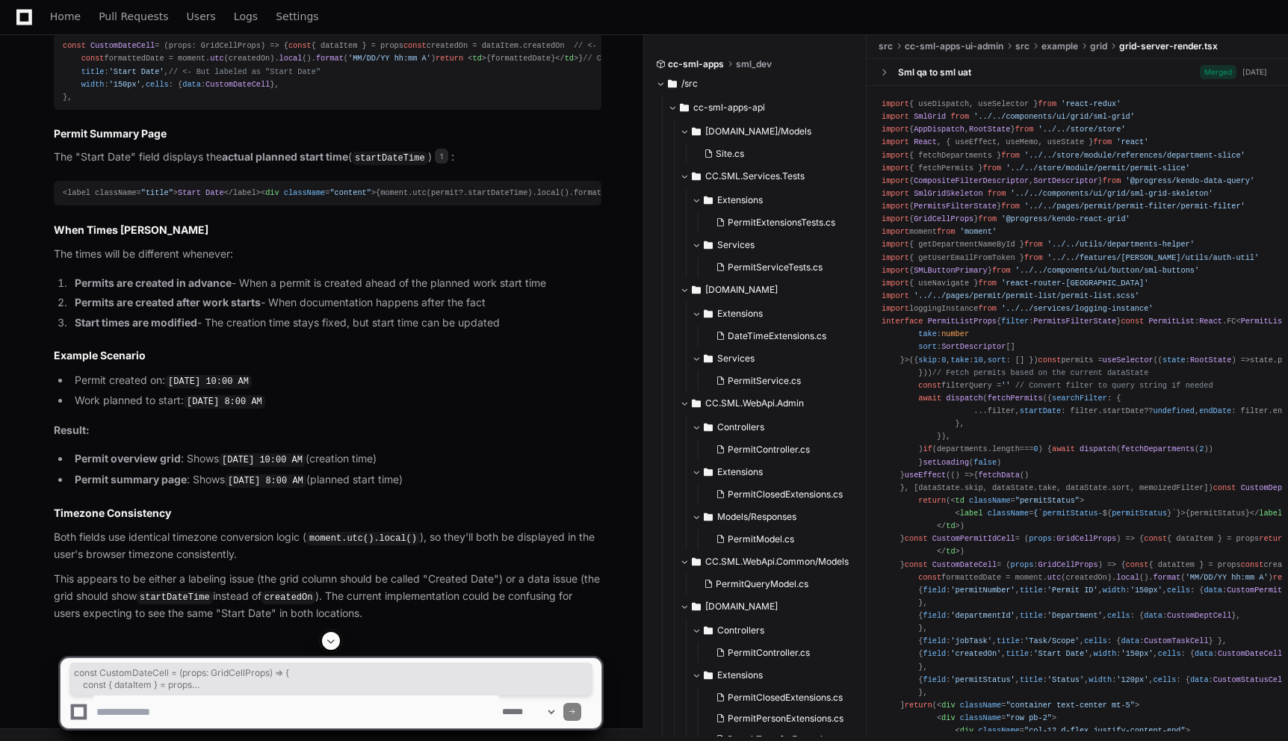
drag, startPoint x: 64, startPoint y: 112, endPoint x: 78, endPoint y: 173, distance: 62.1
click at [78, 104] on div "const CustomDateCell = ( props: GridCellProps ) => { const { dataItem } = props…" at bounding box center [327, 72] width 529 height 64
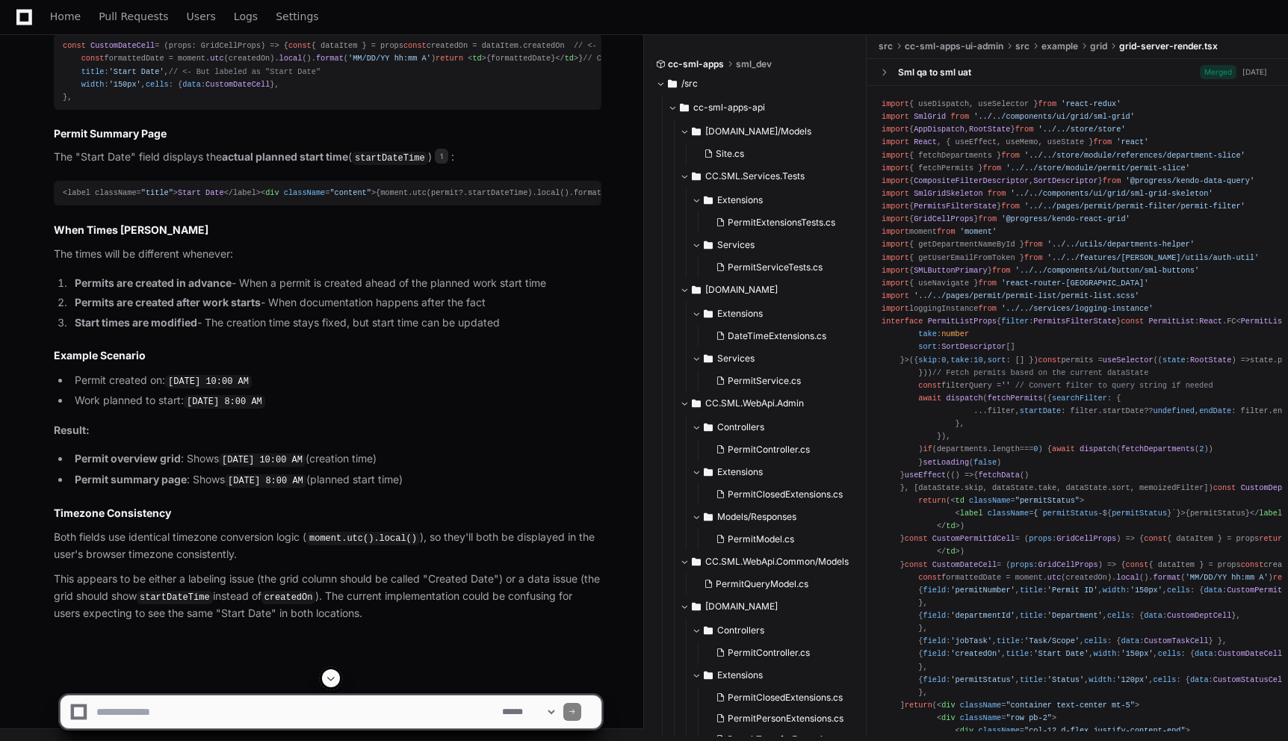
click at [267, 104] on div "const CustomDateCell = ( props: GridCellProps ) => { const { dataItem } = props…" at bounding box center [327, 72] width 529 height 64
click at [294, 104] on div "const CustomDateCell = ( props: GridCellProps ) => { const { dataItem } = props…" at bounding box center [327, 72] width 529 height 64
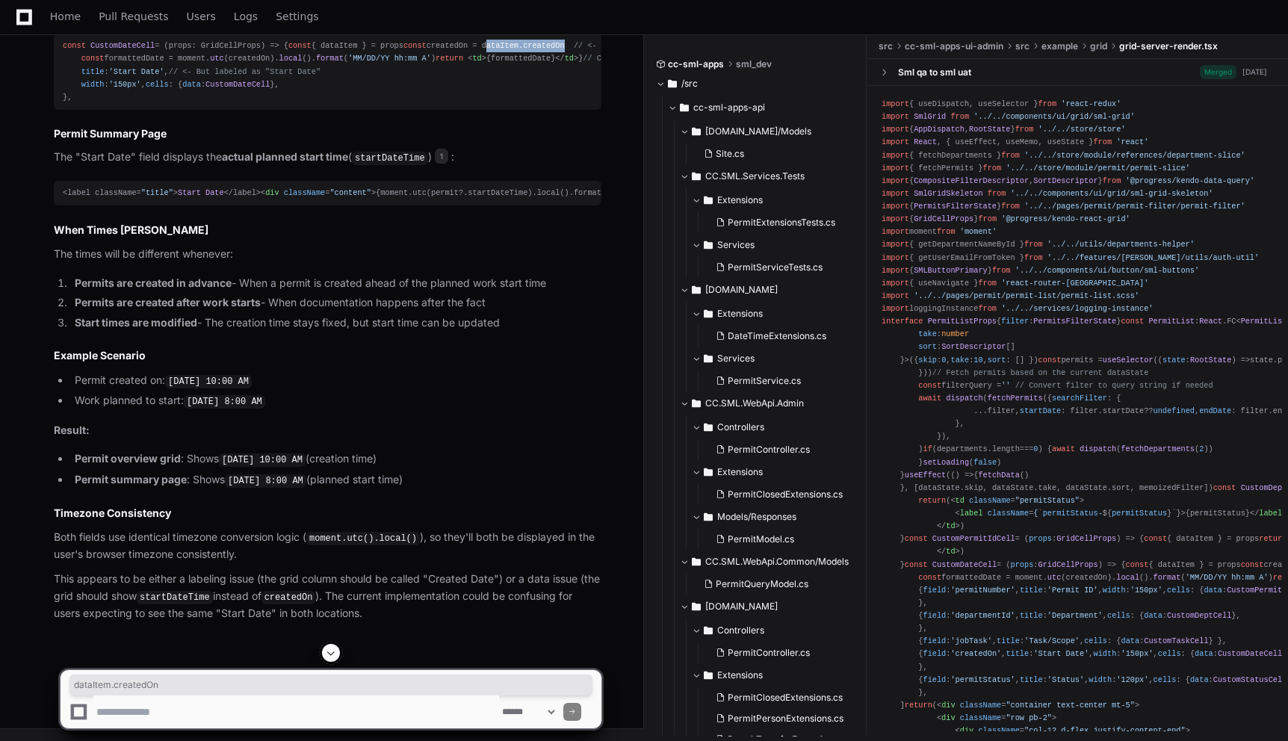
drag, startPoint x: 164, startPoint y: 138, endPoint x: 246, endPoint y: 139, distance: 81.4
click at [246, 104] on div "const CustomDateCell = ( props: GridCellProps ) => { const { dataItem } = props…" at bounding box center [327, 72] width 529 height 64
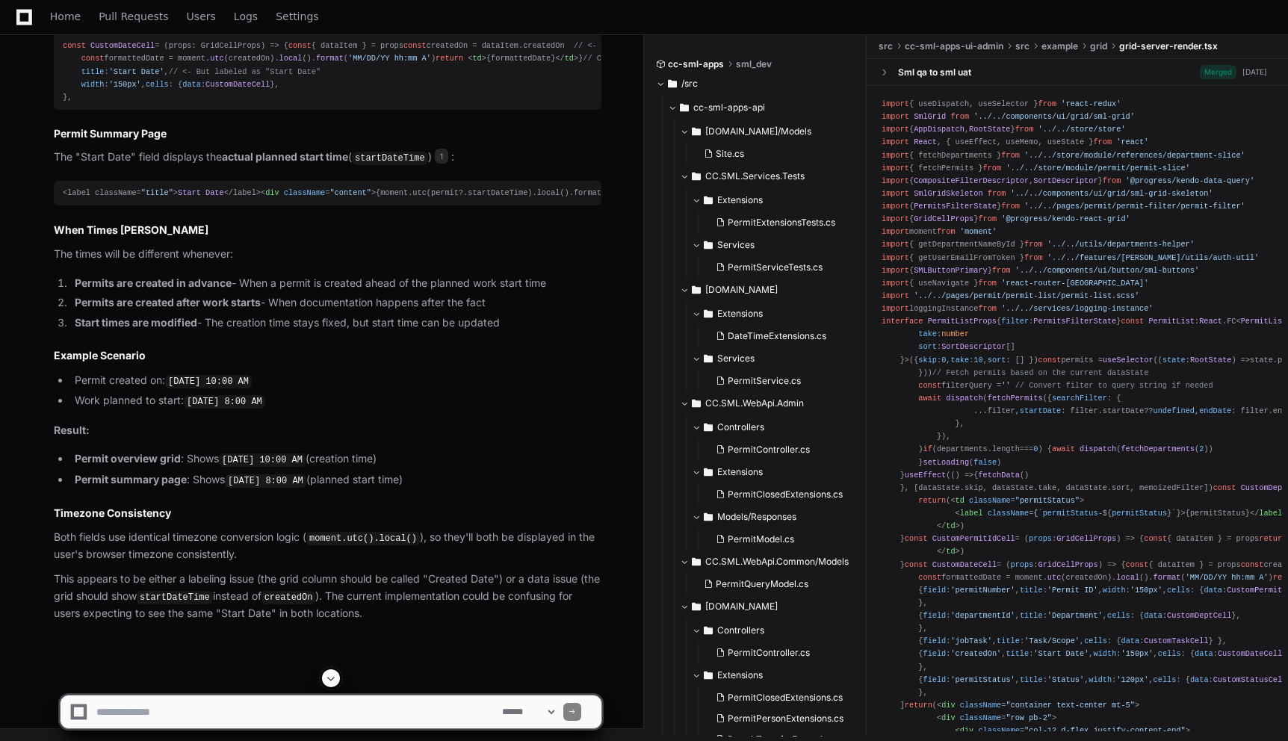
click at [389, 104] on div "const CustomDateCell = ( props: GridCellProps ) => { const { dataItem } = props…" at bounding box center [327, 72] width 529 height 64
click at [410, 104] on div "const CustomDateCell = ( props: GridCellProps ) => { const { dataItem } = props…" at bounding box center [327, 72] width 529 height 64
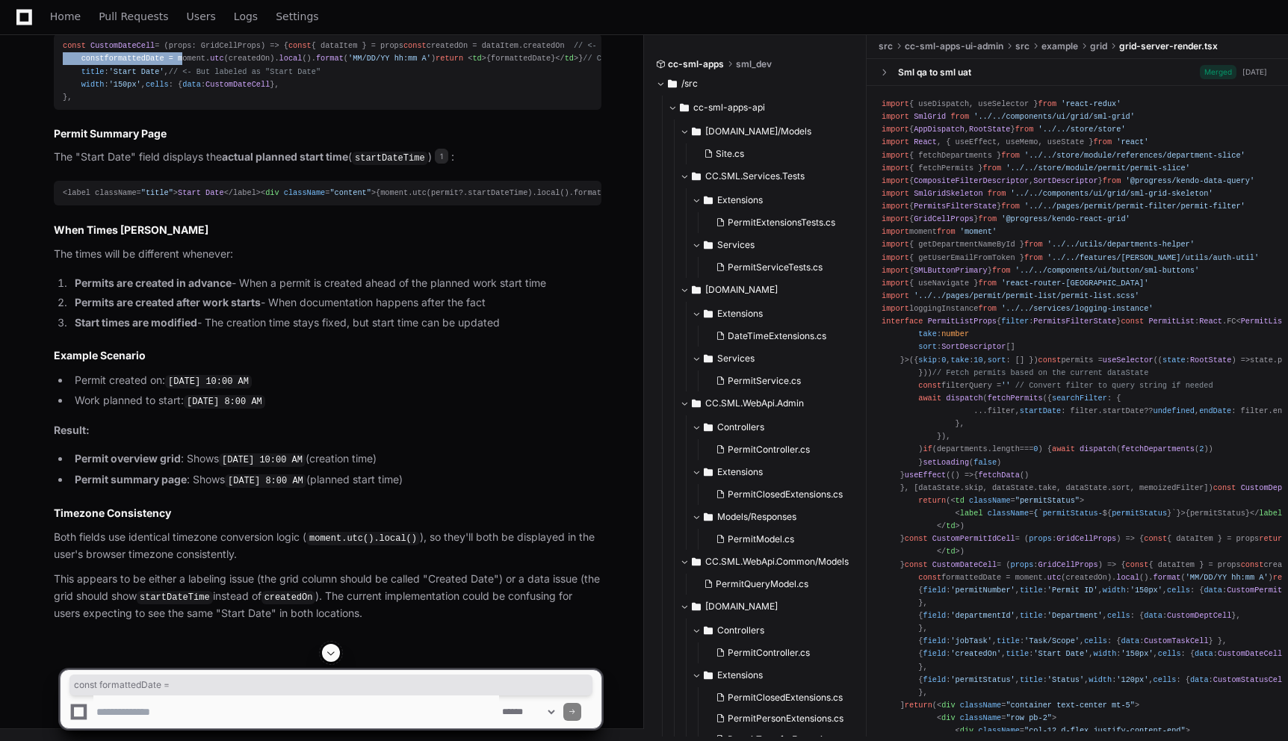
drag, startPoint x: 184, startPoint y: 158, endPoint x: 439, endPoint y: 149, distance: 255.5
click at [439, 104] on div "const CustomDateCell = ( props: GridCellProps ) => { const { dataItem } = props…" at bounding box center [327, 72] width 529 height 64
click at [447, 104] on div "const CustomDateCell = ( props: GridCellProps ) => { const { dataItem } = props…" at bounding box center [327, 72] width 529 height 64
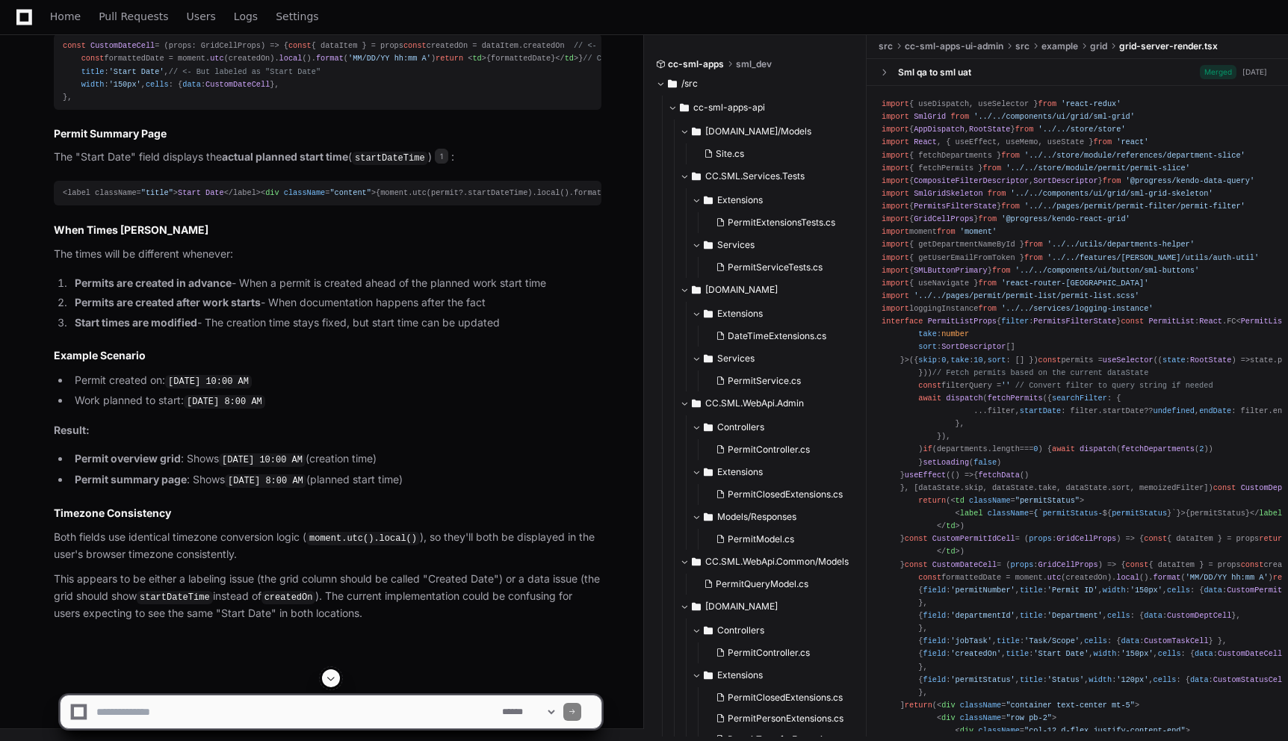
click at [444, 104] on div "const CustomDateCell = ( props: GridCellProps ) => { const { dataItem } = props…" at bounding box center [327, 72] width 529 height 64
drag, startPoint x: 185, startPoint y: 156, endPoint x: 438, endPoint y: 153, distance: 253.2
click at [438, 104] on div "const CustomDateCell = ( props: GridCellProps ) => { const { dataItem } = props…" at bounding box center [327, 72] width 529 height 64
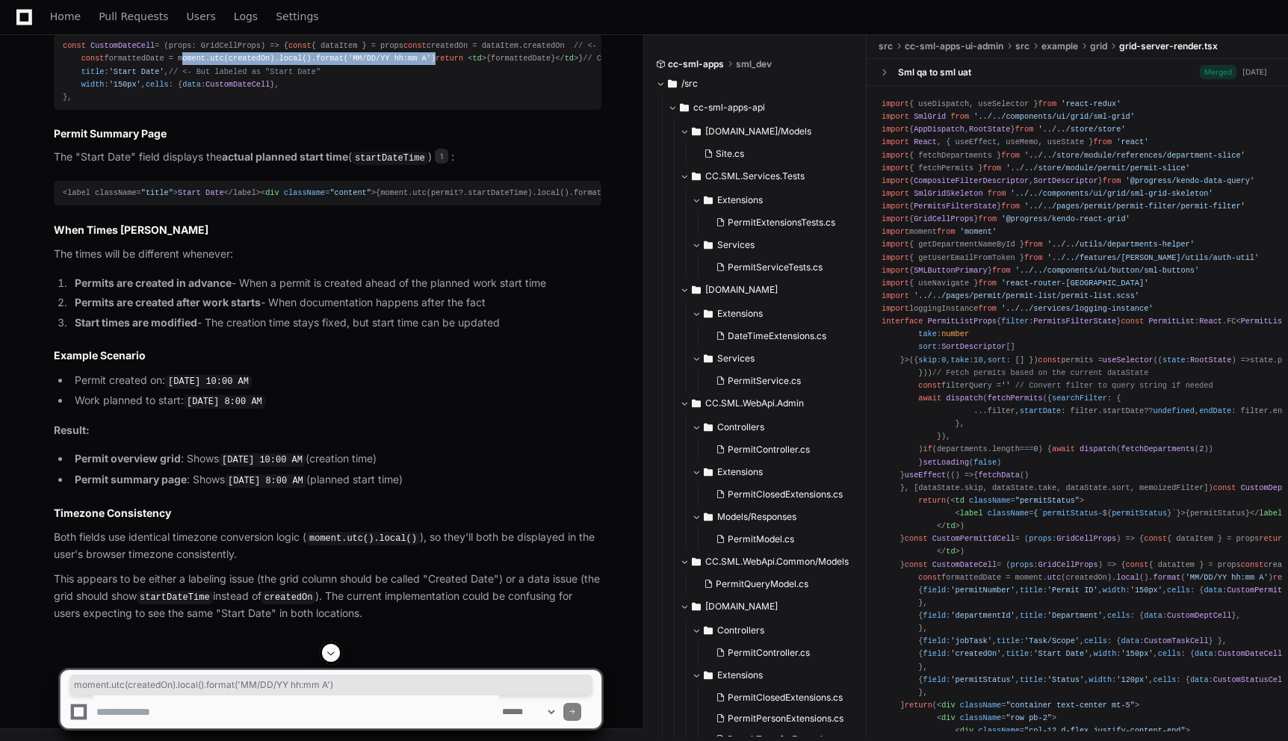
drag, startPoint x: 446, startPoint y: 155, endPoint x: 184, endPoint y: 157, distance: 261.4
click at [184, 104] on div "const CustomDateCell = ( props: GridCellProps ) => { const { dataItem } = props…" at bounding box center [327, 72] width 529 height 64
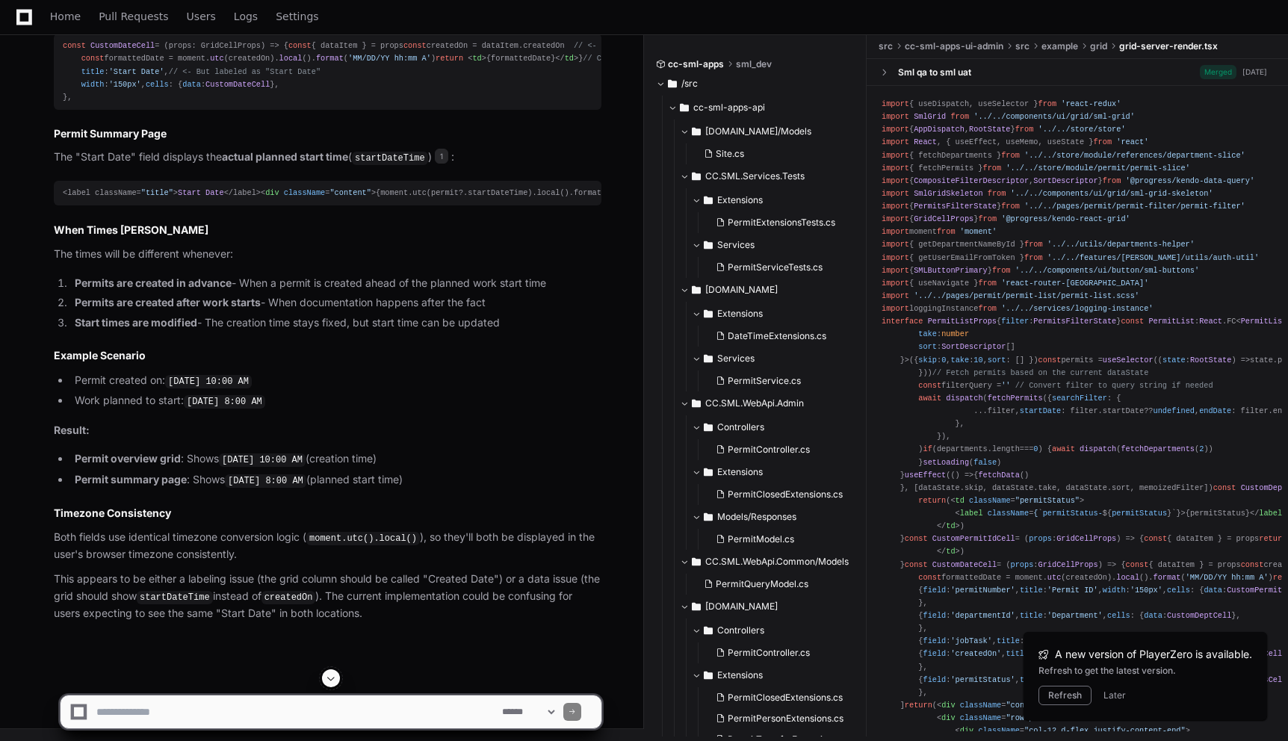
click at [531, 141] on h3 "Permit Summary Page" at bounding box center [327, 133] width 547 height 15
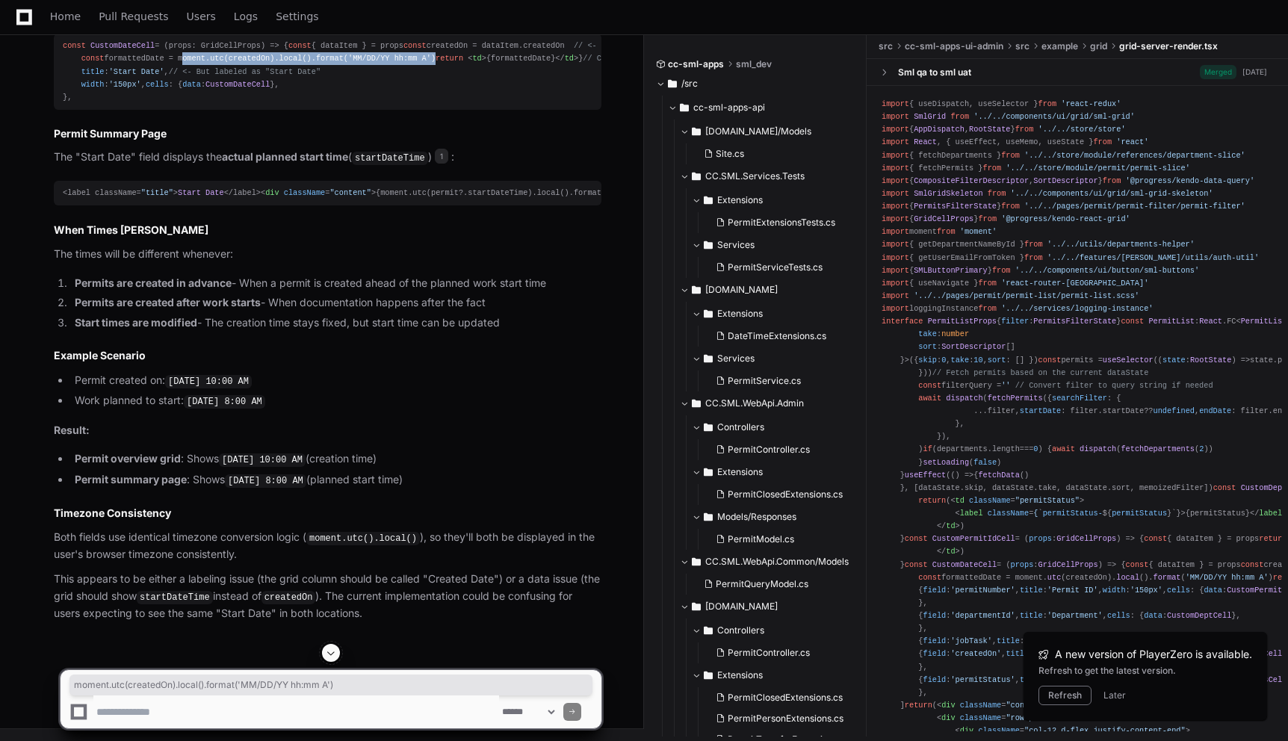
drag, startPoint x: 181, startPoint y: 157, endPoint x: 443, endPoint y: 161, distance: 261.4
click at [443, 104] on div "const CustomDateCell = ( props: GridCellProps ) => { const { dataItem } = props…" at bounding box center [327, 72] width 529 height 64
click at [422, 104] on div "const CustomDateCell = ( props: GridCellProps ) => { const { dataItem } = props…" at bounding box center [327, 72] width 529 height 64
drag, startPoint x: 280, startPoint y: 82, endPoint x: 382, endPoint y: 85, distance: 102.4
click at [380, 16] on strong "permit creation time" at bounding box center [328, 9] width 103 height 13
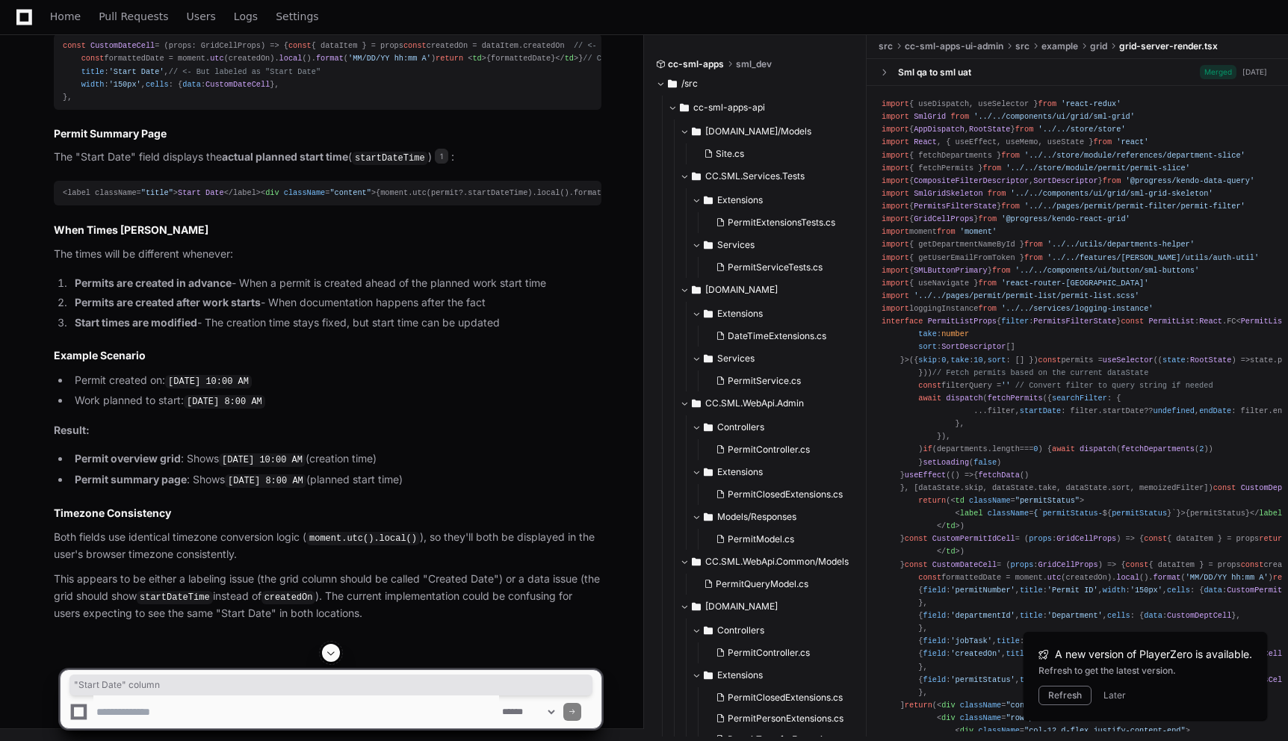
drag, startPoint x: 76, startPoint y: 83, endPoint x: 173, endPoint y: 87, distance: 97.2
click at [173, 19] on p "The "Start Date" column actually displays the permit creation time ( createdOn …" at bounding box center [327, 10] width 547 height 18
drag, startPoint x: 220, startPoint y: 84, endPoint x: 381, endPoint y: 77, distance: 161.5
click at [381, 19] on p "The "Start Date" column actually displays the permit creation time ( createdOn …" at bounding box center [327, 10] width 547 height 18
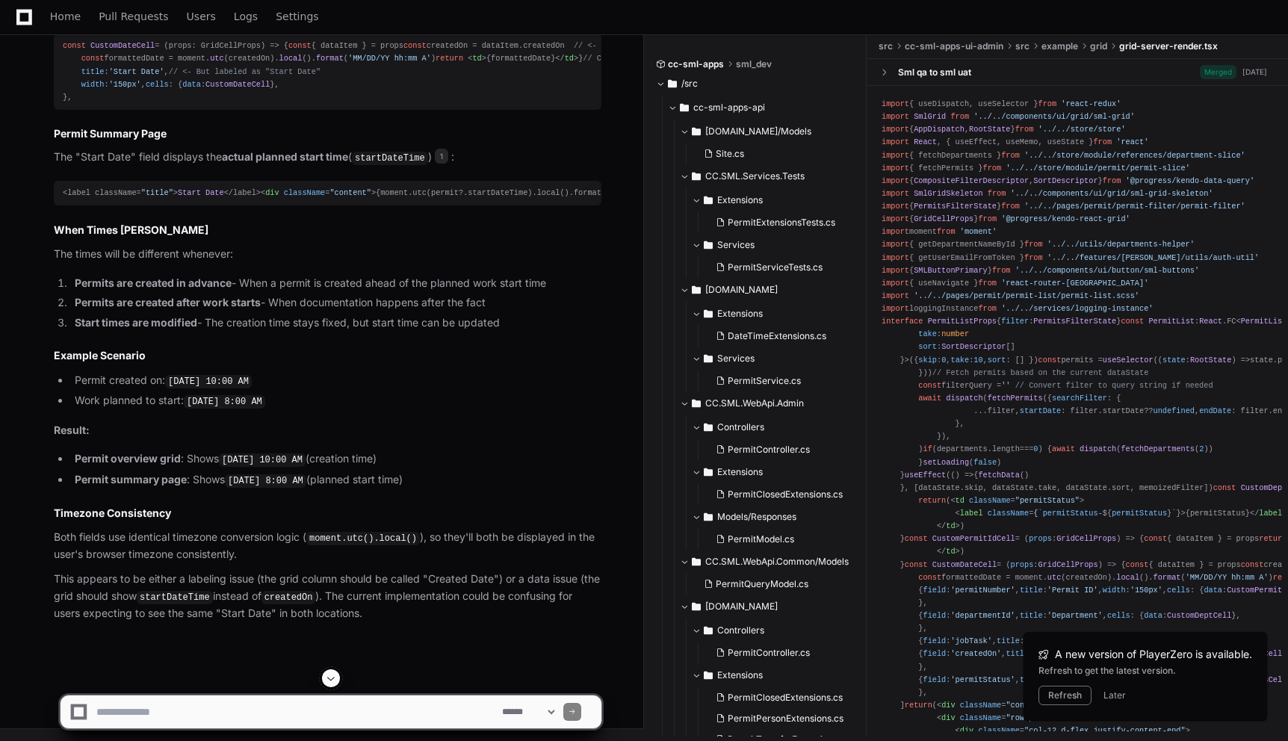
click at [291, 16] on strong "permit creation time" at bounding box center [328, 9] width 103 height 13
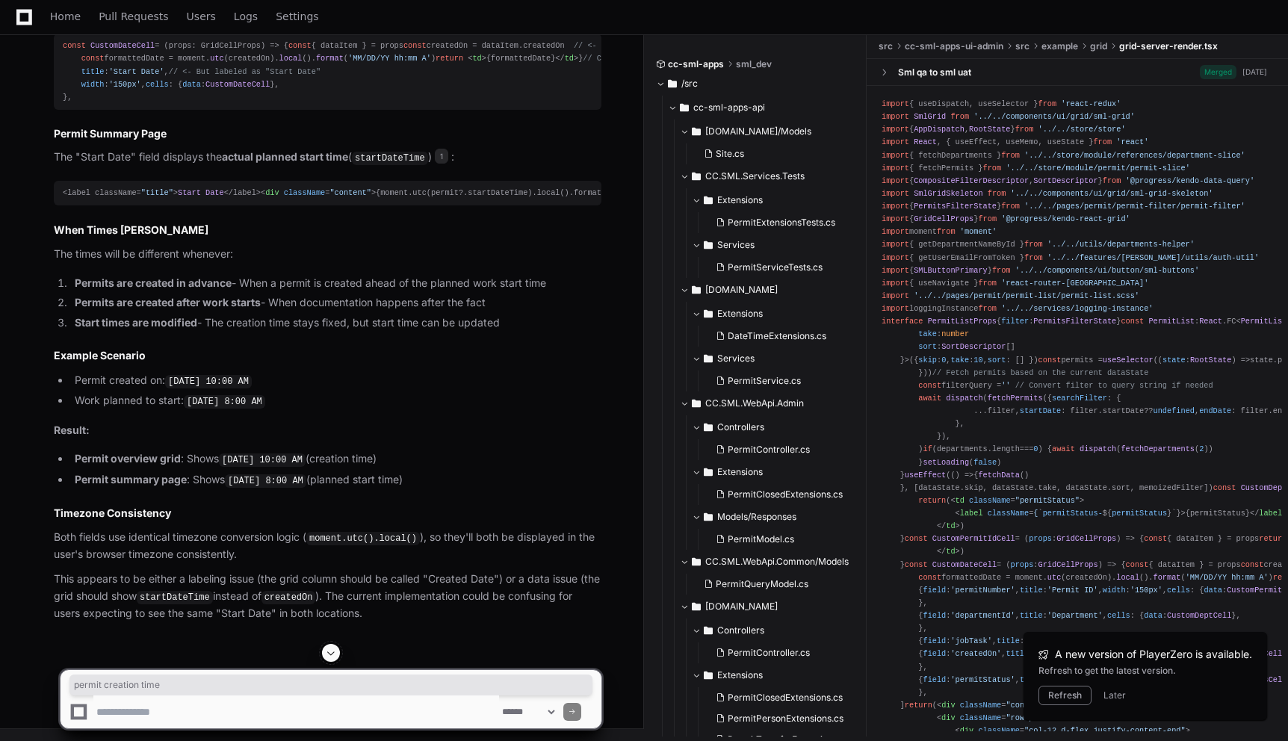
drag, startPoint x: 282, startPoint y: 84, endPoint x: 383, endPoint y: 81, distance: 100.8
click at [383, 19] on p "The "Start Date" column actually displays the permit creation time ( createdOn …" at bounding box center [327, 10] width 547 height 18
